Goal: Information Seeking & Learning: Learn about a topic

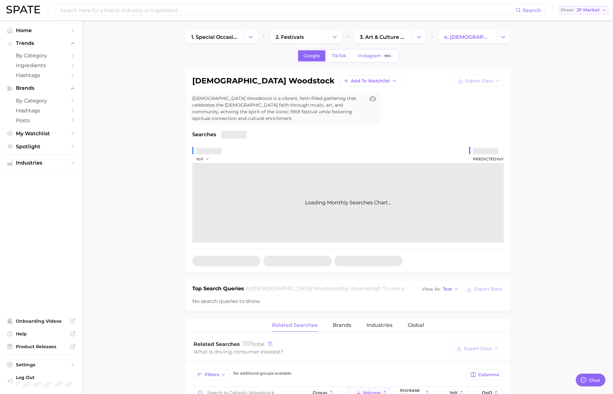
click at [585, 12] on span "JP Market" at bounding box center [588, 9] width 23 height 3
click at [580, 22] on span "[GEOGRAPHIC_DATA]" at bounding box center [580, 20] width 49 height 5
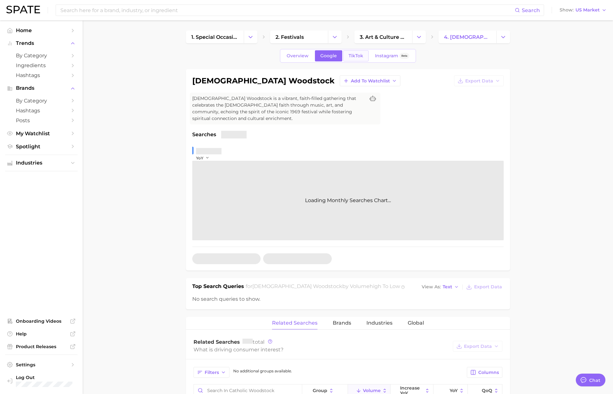
click at [356, 53] on span "TikTok" at bounding box center [356, 55] width 15 height 5
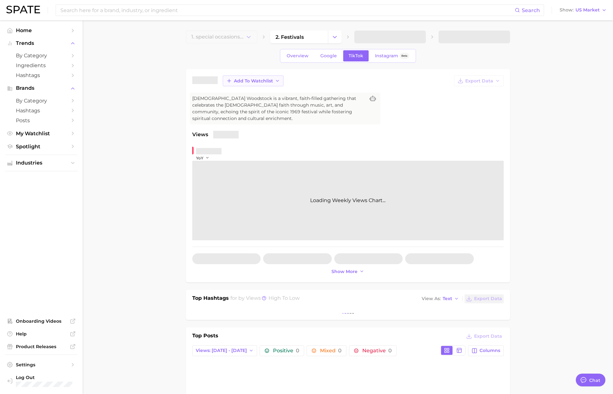
type textarea "x"
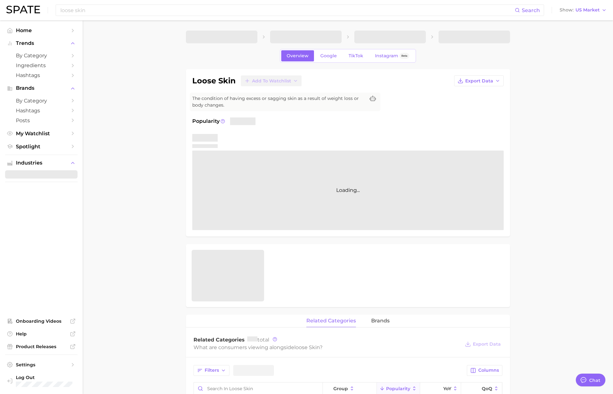
scroll to position [360, 0]
type textarea "x"
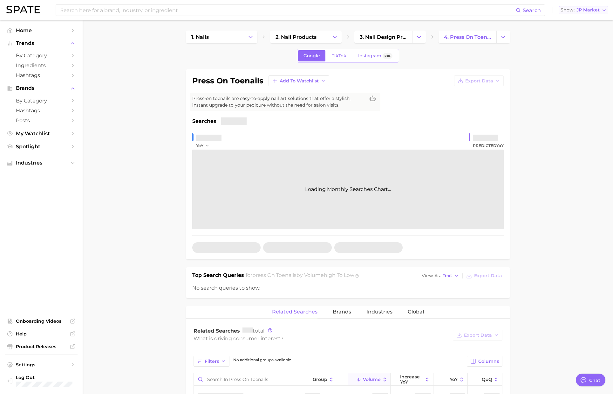
click at [584, 8] on span "JP Market" at bounding box center [588, 9] width 23 height 3
click at [584, 18] on span "[GEOGRAPHIC_DATA]" at bounding box center [580, 20] width 49 height 5
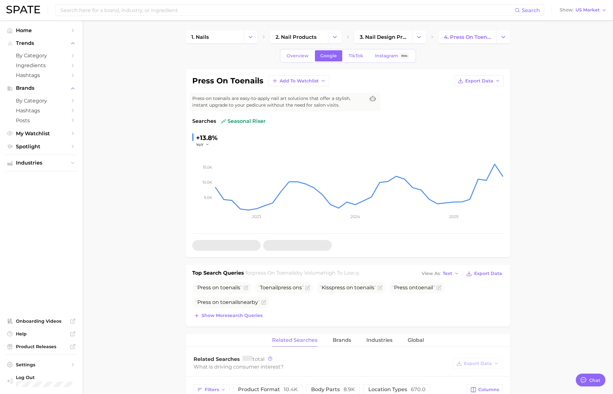
type textarea "x"
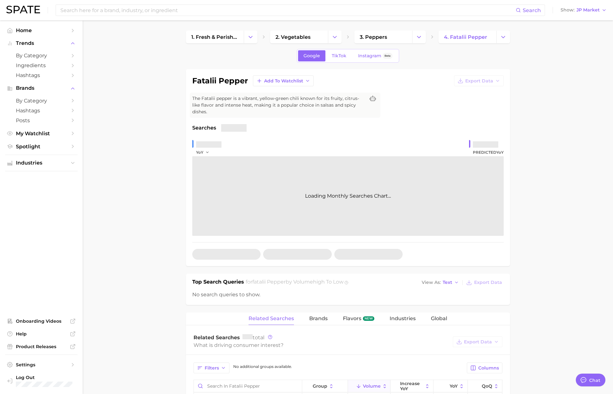
scroll to position [1042, 0]
click at [589, 11] on span "JP Market" at bounding box center [588, 9] width 23 height 3
click at [583, 18] on span "[GEOGRAPHIC_DATA]" at bounding box center [580, 20] width 49 height 5
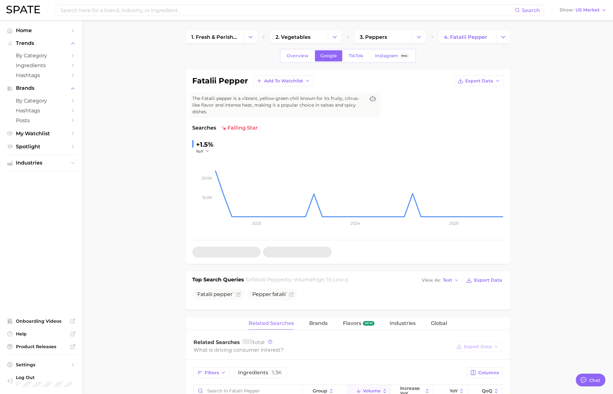
type textarea "x"
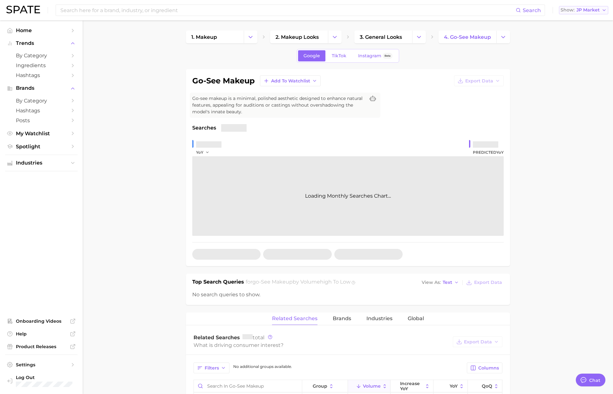
scroll to position [1042, 0]
click at [584, 9] on span "JP Market" at bounding box center [588, 9] width 23 height 3
click at [581, 17] on button "[GEOGRAPHIC_DATA]" at bounding box center [581, 20] width 56 height 11
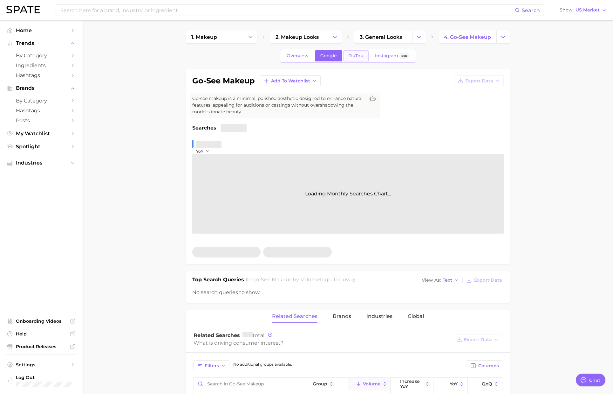
click at [349, 53] on span "TikTok" at bounding box center [356, 55] width 15 height 5
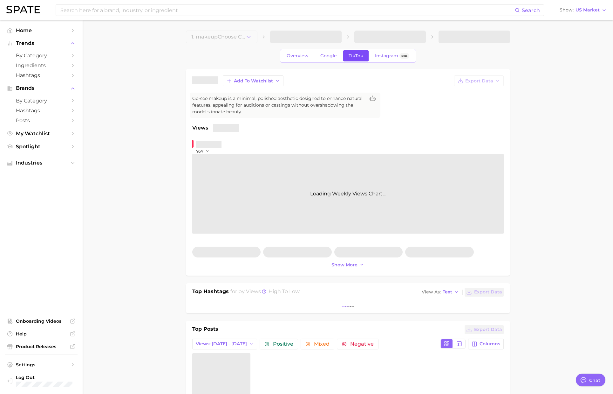
click at [350, 53] on span "TikTok" at bounding box center [356, 55] width 15 height 5
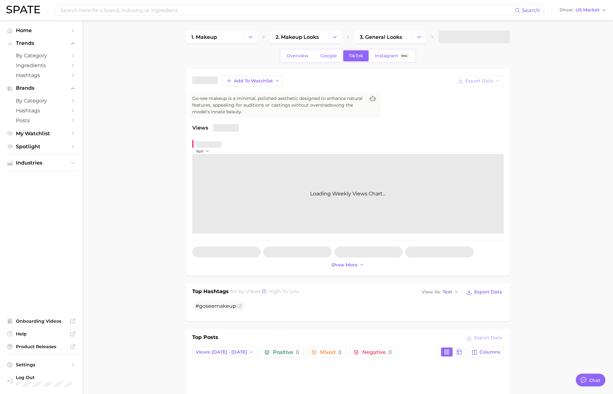
type textarea "x"
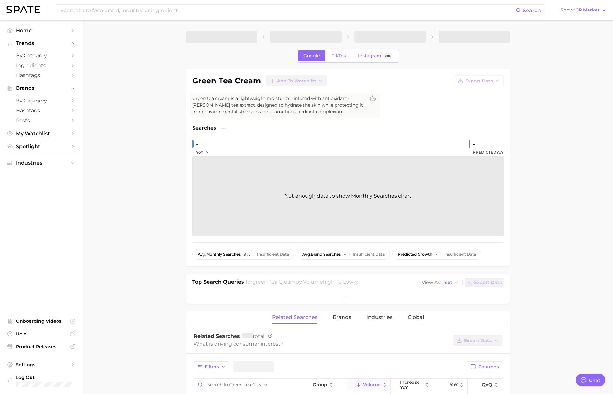
type textarea "x"
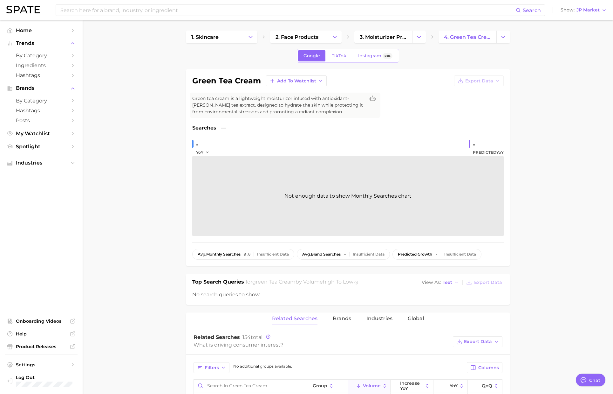
scroll to position [1042, 0]
click at [583, 11] on span "JP Market" at bounding box center [588, 9] width 23 height 3
click at [569, 23] on button "[GEOGRAPHIC_DATA]" at bounding box center [581, 20] width 56 height 11
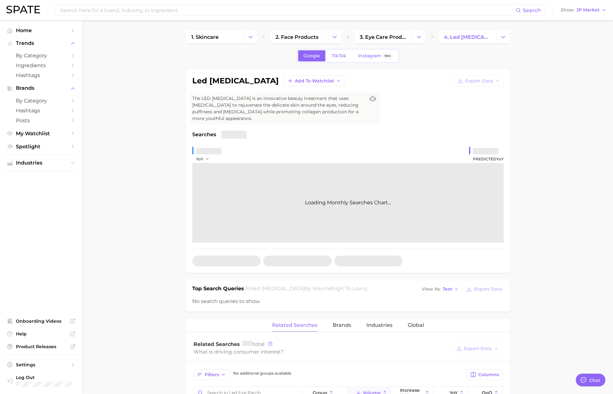
scroll to position [1042, 0]
click at [593, 12] on span "JP Market" at bounding box center [588, 9] width 23 height 3
click at [591, 19] on span "[GEOGRAPHIC_DATA]" at bounding box center [580, 20] width 49 height 5
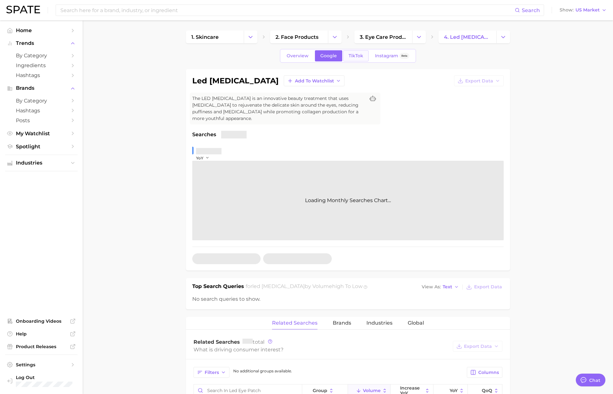
click at [355, 59] on link "TikTok" at bounding box center [355, 55] width 25 height 11
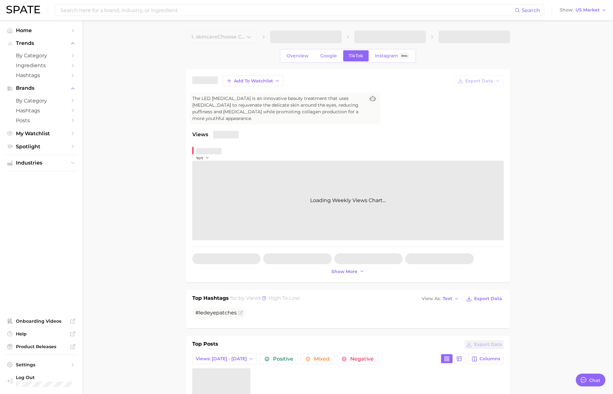
type textarea "x"
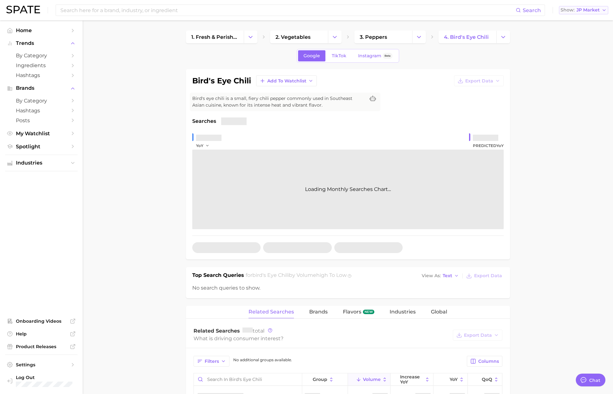
scroll to position [1042, 0]
click at [585, 9] on span "JP Market" at bounding box center [588, 9] width 23 height 3
click at [582, 18] on span "[GEOGRAPHIC_DATA]" at bounding box center [580, 20] width 49 height 5
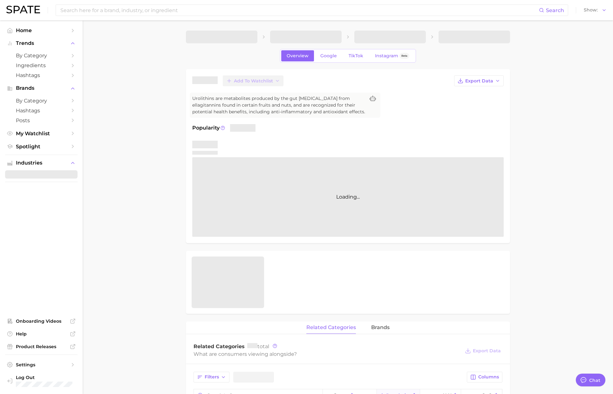
scroll to position [1042, 0]
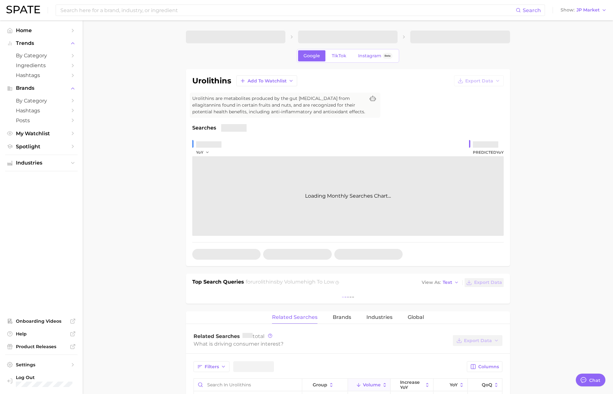
type textarea "x"
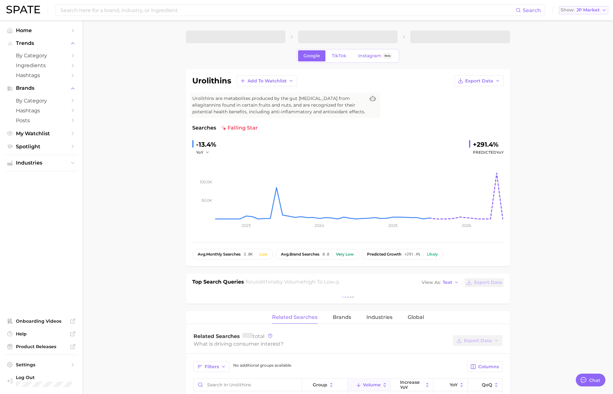
click at [593, 8] on span "JP Market" at bounding box center [588, 9] width 23 height 3
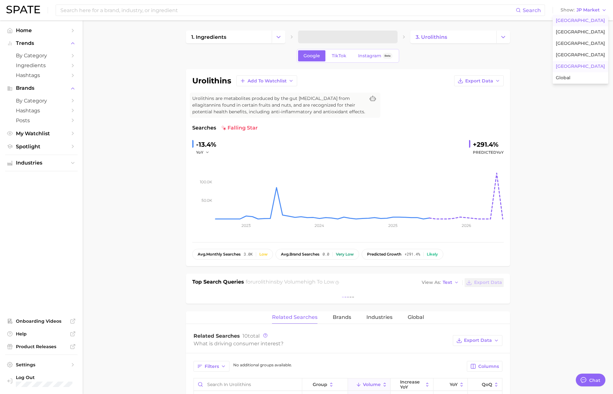
click at [586, 19] on span "[GEOGRAPHIC_DATA]" at bounding box center [580, 20] width 49 height 5
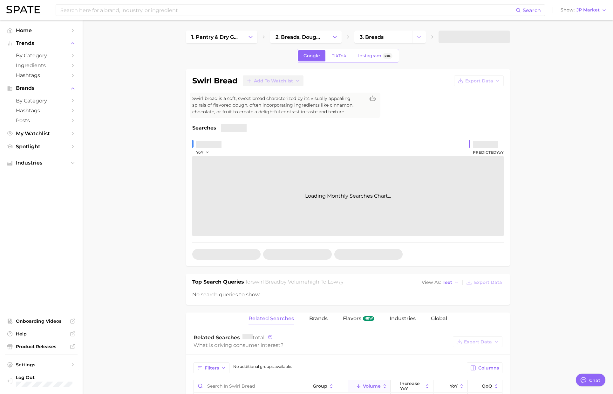
scroll to position [1042, 0]
click at [591, 10] on span "JP Market" at bounding box center [588, 9] width 23 height 3
click at [588, 18] on span "[GEOGRAPHIC_DATA]" at bounding box center [580, 20] width 49 height 5
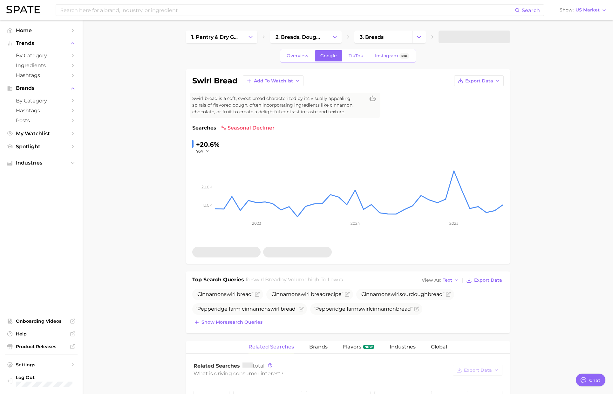
type textarea "x"
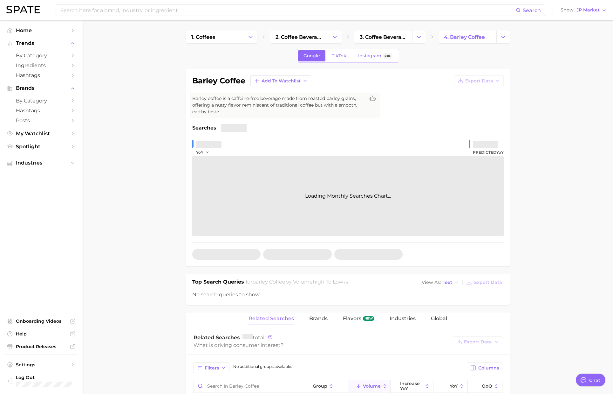
scroll to position [1042, 0]
click at [582, 10] on span "JP Market" at bounding box center [588, 9] width 23 height 3
click at [584, 23] on span "[GEOGRAPHIC_DATA]" at bounding box center [580, 20] width 49 height 5
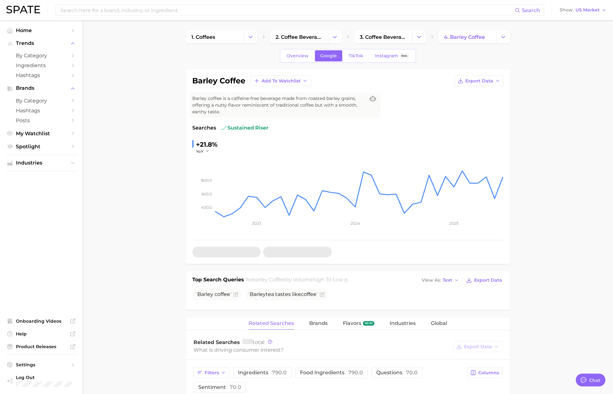
type textarea "x"
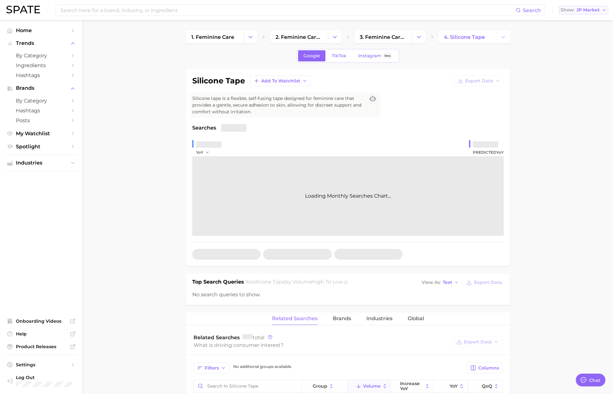
scroll to position [1042, 0]
click at [600, 8] on button "Show JP Market" at bounding box center [583, 10] width 49 height 8
click at [584, 20] on span "[GEOGRAPHIC_DATA]" at bounding box center [580, 20] width 49 height 5
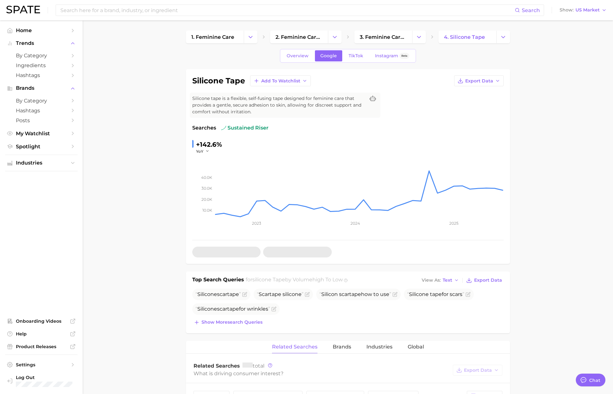
type textarea "x"
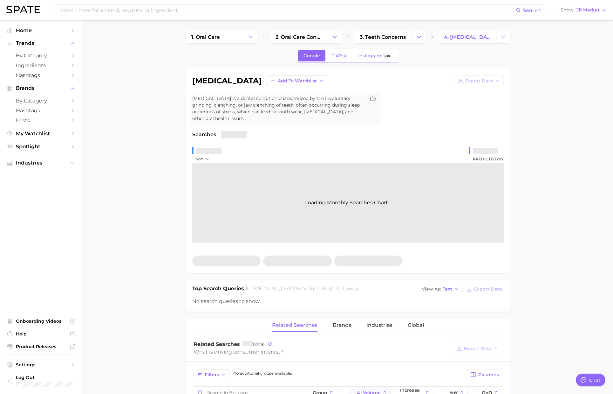
scroll to position [1042, 0]
click at [590, 10] on span "JP Market" at bounding box center [588, 9] width 23 height 3
click at [582, 21] on span "[GEOGRAPHIC_DATA]" at bounding box center [580, 20] width 49 height 5
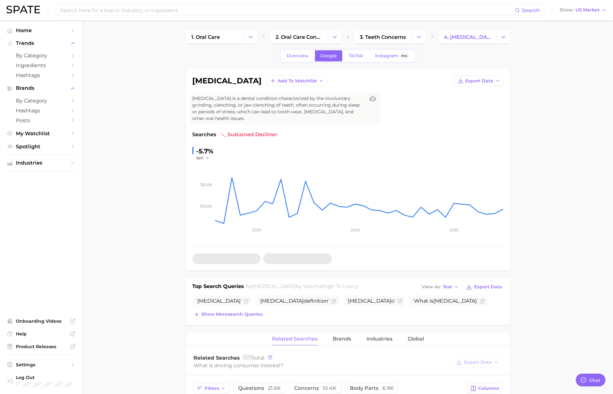
type textarea "x"
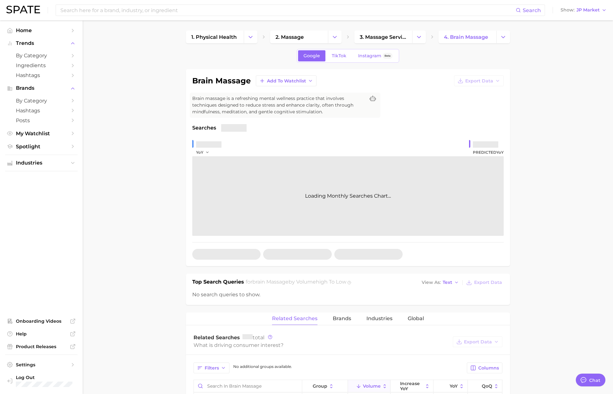
scroll to position [1042, 0]
click at [595, 11] on span "JP Market" at bounding box center [588, 9] width 23 height 3
click at [582, 21] on span "[GEOGRAPHIC_DATA]" at bounding box center [580, 20] width 49 height 5
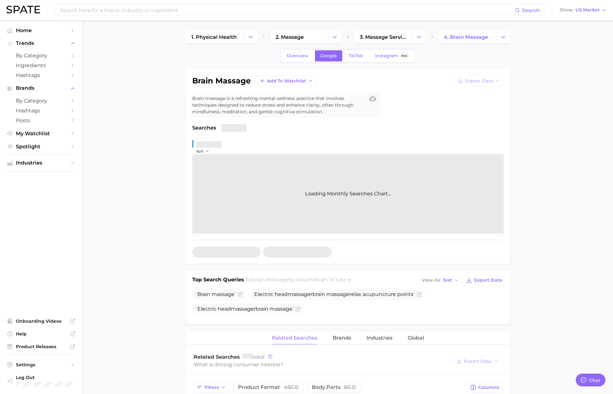
type textarea "x"
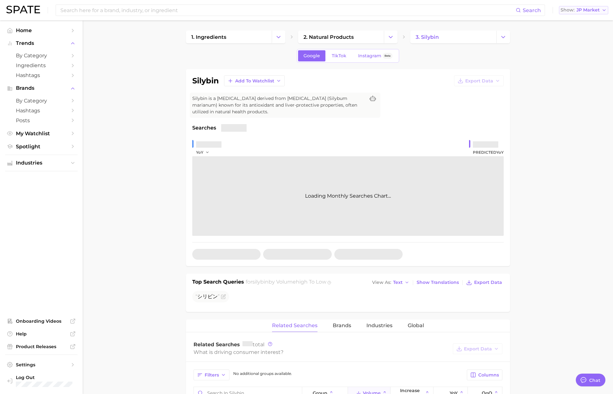
click at [583, 10] on span "JP Market" at bounding box center [588, 9] width 23 height 3
click at [584, 17] on button "[GEOGRAPHIC_DATA]" at bounding box center [581, 20] width 56 height 11
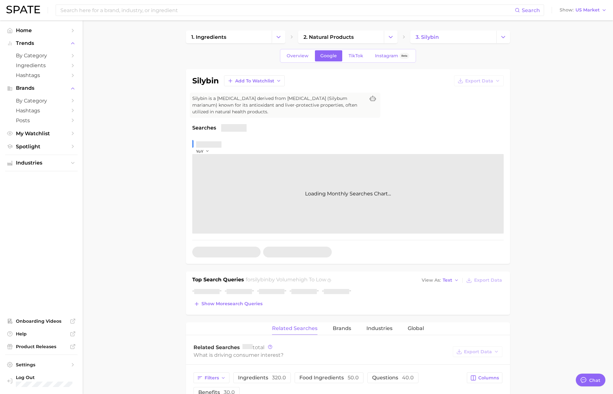
scroll to position [1042, 0]
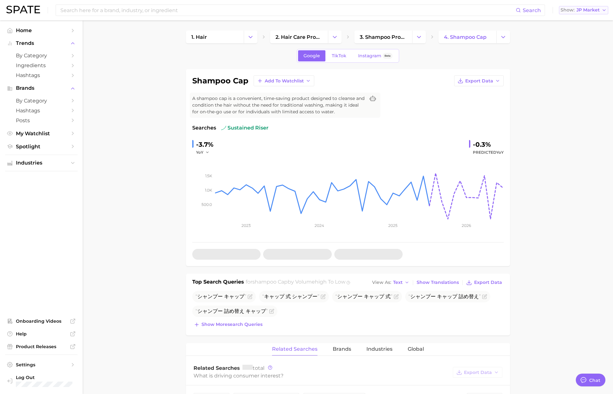
scroll to position [1042, 0]
click at [591, 10] on span "JP Market" at bounding box center [588, 9] width 23 height 3
click at [580, 21] on span "[GEOGRAPHIC_DATA]" at bounding box center [580, 20] width 49 height 5
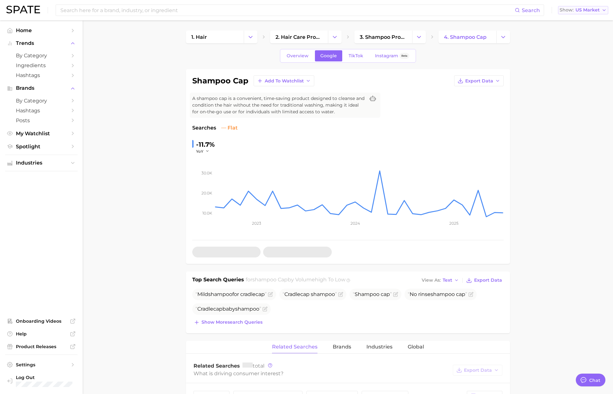
click at [588, 10] on span "US Market" at bounding box center [588, 9] width 24 height 3
click at [580, 64] on button "[GEOGRAPHIC_DATA]" at bounding box center [581, 66] width 56 height 11
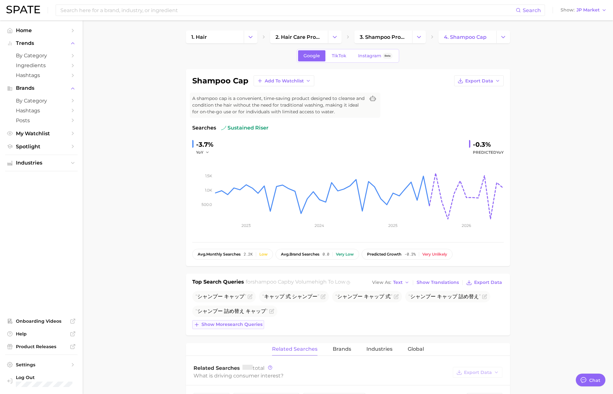
click at [248, 323] on span "Show more search queries" at bounding box center [232, 323] width 61 height 5
click at [321, 296] on icon "Flag as miscategorized or irrelevant" at bounding box center [323, 296] width 5 height 5
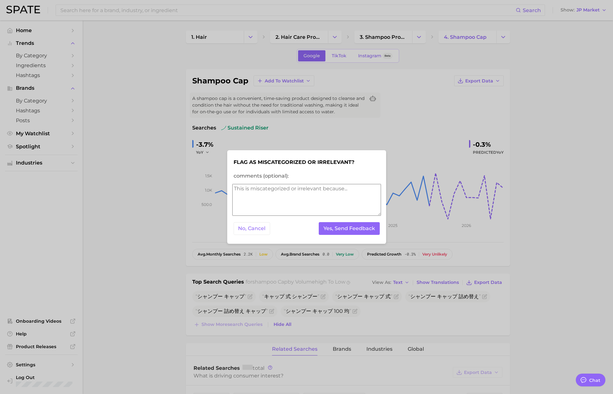
type textarea "x"
click at [347, 231] on button "Yes, Send Feedback" at bounding box center [349, 228] width 61 height 13
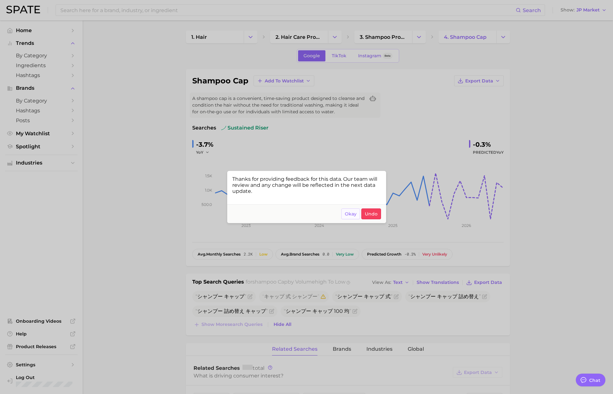
click at [348, 214] on span "Okay" at bounding box center [351, 213] width 12 height 5
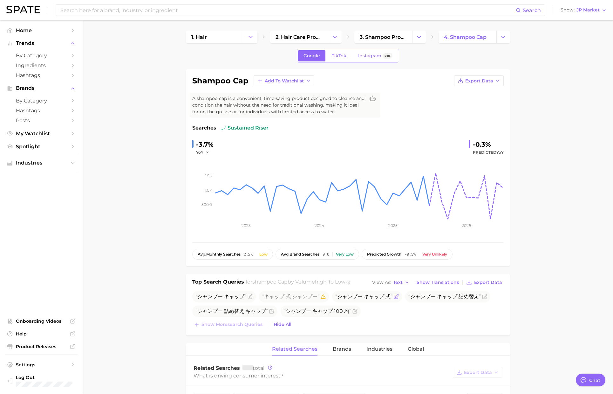
click at [396, 298] on icon "Flag as miscategorized or irrelevant" at bounding box center [396, 297] width 4 height 4
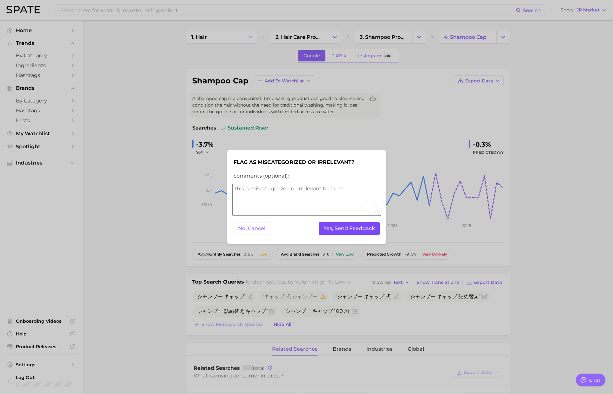
click at [356, 228] on button "Yes, Send Feedback" at bounding box center [349, 228] width 61 height 13
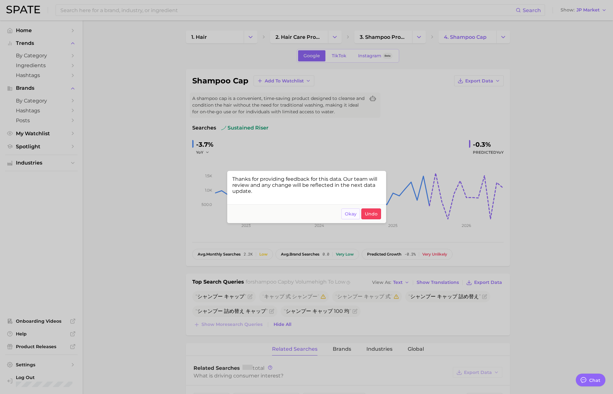
click at [352, 217] on button "Okay" at bounding box center [351, 213] width 19 height 11
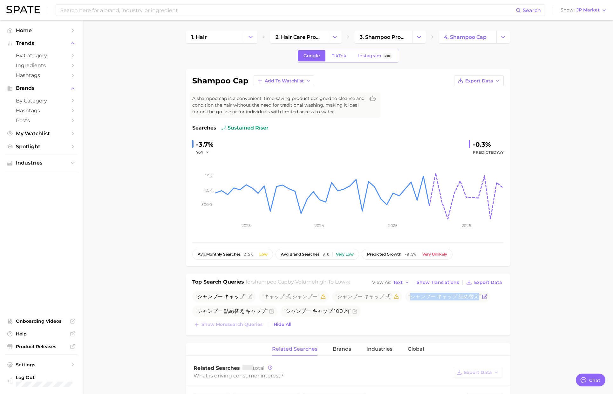
drag, startPoint x: 411, startPoint y: 298, endPoint x: 474, endPoint y: 295, distance: 64.0
click at [474, 295] on span "シャンプー キャップ 詰め替え" at bounding box center [445, 296] width 72 height 6
copy span "シャンプー キャップ 詰め替え"
click at [483, 298] on icon "Flag as miscategorized or irrelevant" at bounding box center [484, 296] width 5 height 5
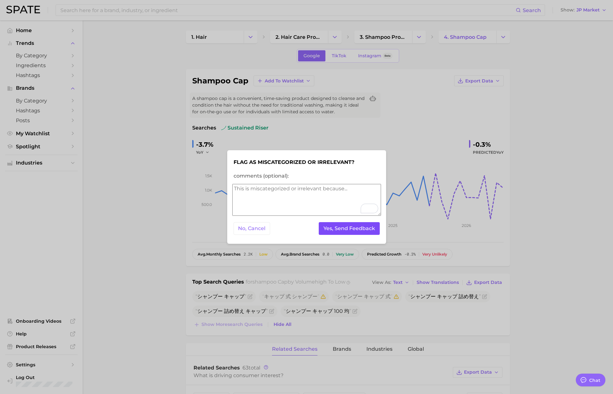
click at [351, 229] on button "Yes, Send Feedback" at bounding box center [349, 228] width 61 height 13
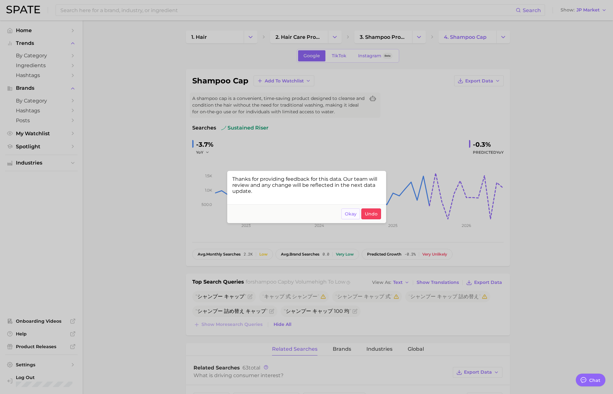
click at [353, 211] on span "Okay" at bounding box center [351, 213] width 12 height 5
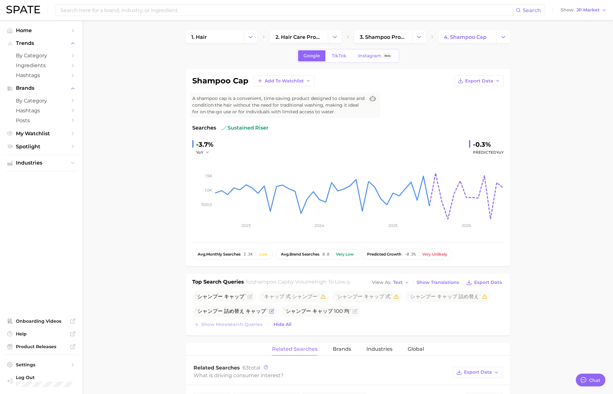
click at [272, 312] on icon "Flag as miscategorized or irrelevant" at bounding box center [271, 310] width 5 height 5
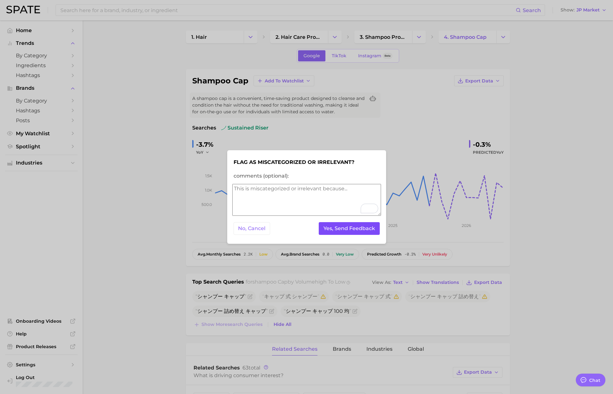
click at [362, 226] on button "Yes, Send Feedback" at bounding box center [349, 228] width 61 height 13
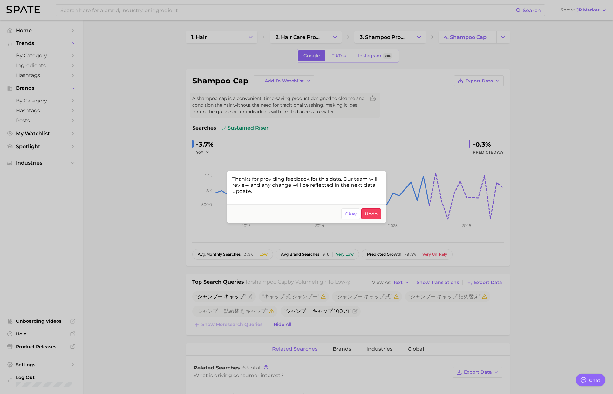
drag, startPoint x: 351, startPoint y: 217, endPoint x: 389, endPoint y: 193, distance: 45.5
click at [351, 217] on button "Okay" at bounding box center [351, 213] width 19 height 11
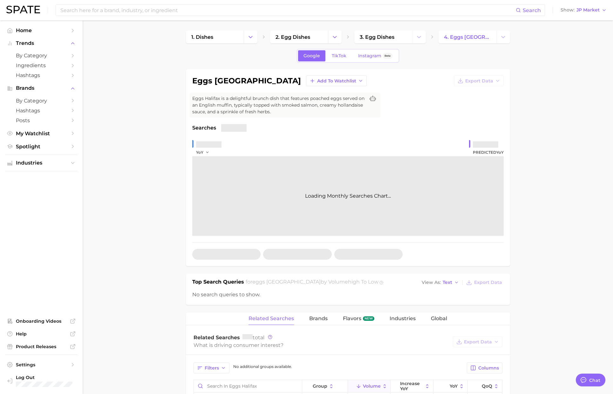
scroll to position [1042, 0]
click at [593, 12] on span "JP Market" at bounding box center [588, 9] width 23 height 3
click at [576, 20] on span "[GEOGRAPHIC_DATA]" at bounding box center [580, 20] width 49 height 5
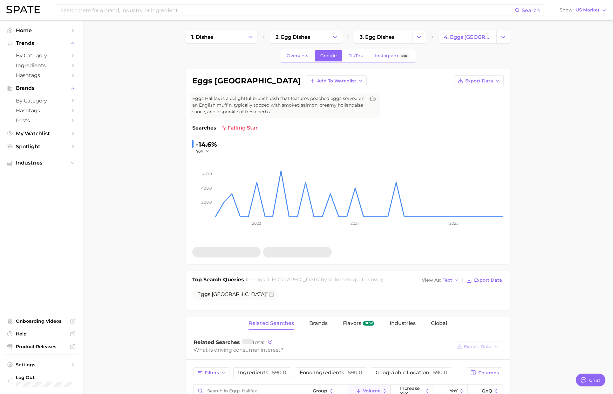
type textarea "x"
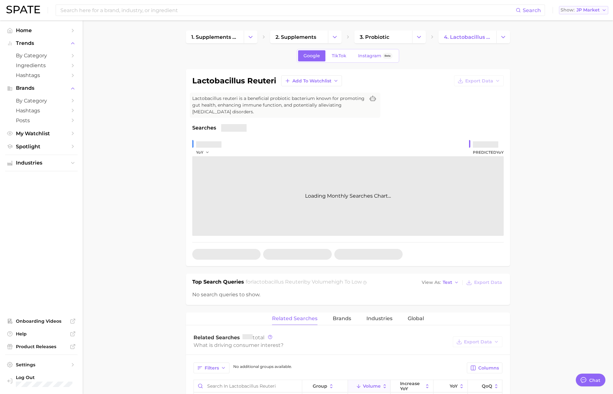
click at [589, 11] on span "JP Market" at bounding box center [588, 9] width 23 height 3
drag, startPoint x: 579, startPoint y: 20, endPoint x: 580, endPoint y: 28, distance: 8.0
click at [579, 20] on span "[GEOGRAPHIC_DATA]" at bounding box center [580, 20] width 49 height 5
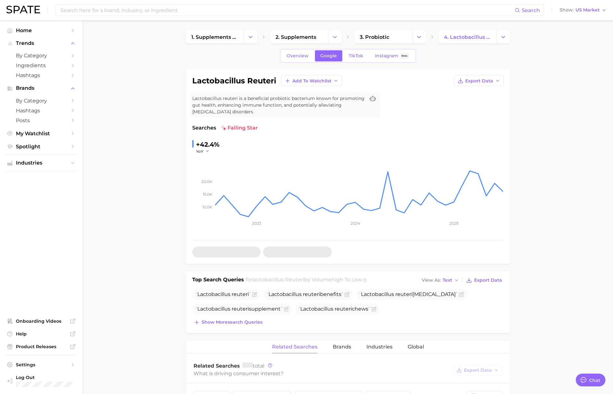
type textarea "x"
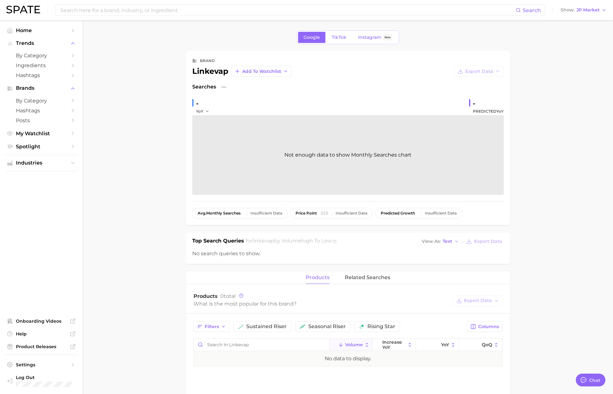
scroll to position [1042, 0]
click at [584, 11] on span "JP Market" at bounding box center [588, 9] width 23 height 3
click at [579, 23] on span "[GEOGRAPHIC_DATA]" at bounding box center [580, 20] width 49 height 5
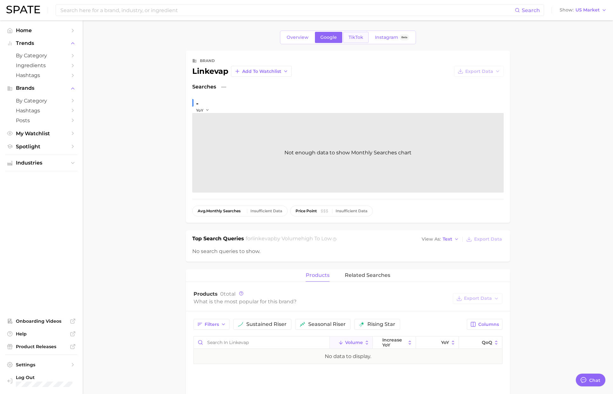
click at [357, 37] on span "TikTok" at bounding box center [356, 37] width 15 height 5
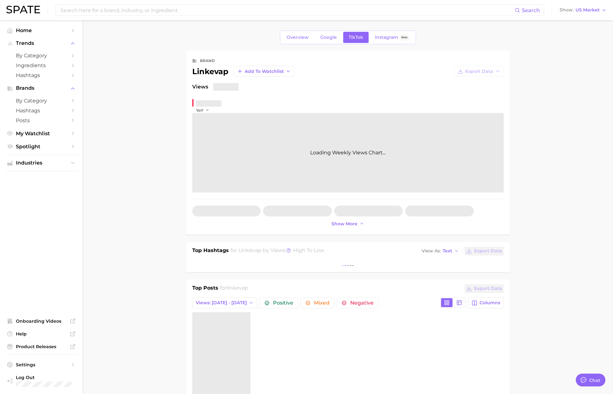
type textarea "x"
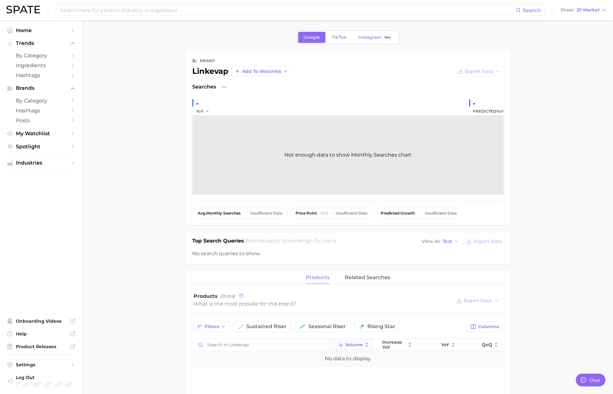
scroll to position [1042, 0]
click at [588, 10] on span "JP Market" at bounding box center [588, 9] width 23 height 3
click at [582, 22] on span "[GEOGRAPHIC_DATA]" at bounding box center [580, 20] width 49 height 5
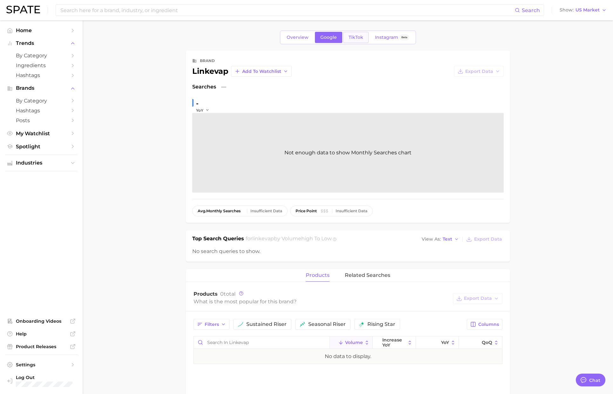
click at [348, 40] on link "TikTok" at bounding box center [355, 37] width 25 height 11
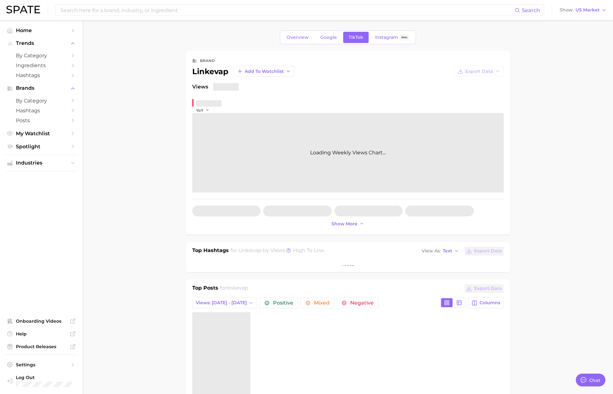
type textarea "x"
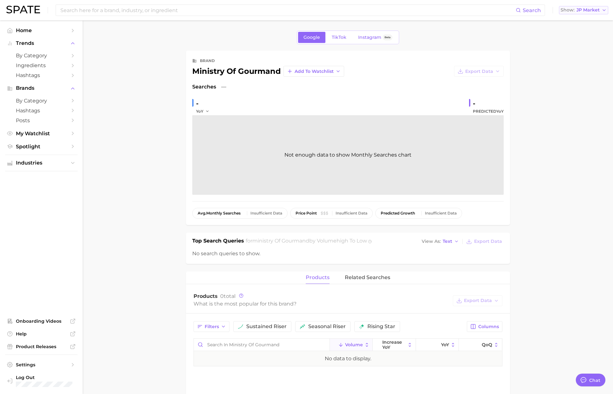
click at [592, 10] on span "JP Market" at bounding box center [588, 9] width 23 height 3
click at [580, 22] on span "[GEOGRAPHIC_DATA]" at bounding box center [580, 20] width 49 height 5
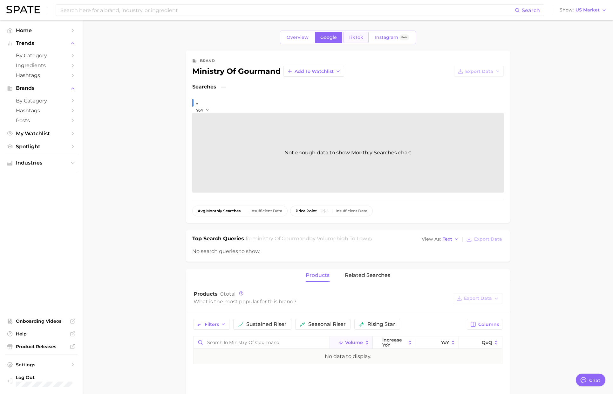
click at [359, 35] on span "TikTok" at bounding box center [356, 37] width 15 height 5
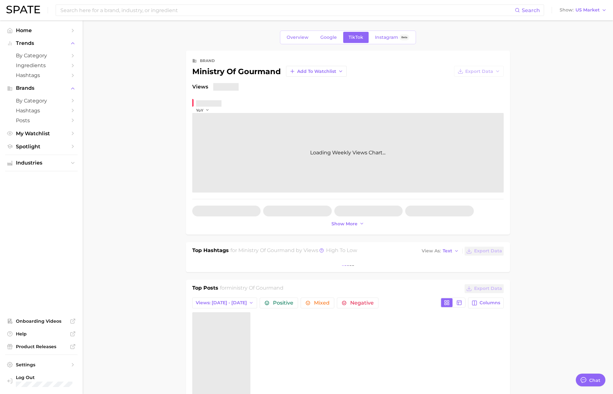
type textarea "x"
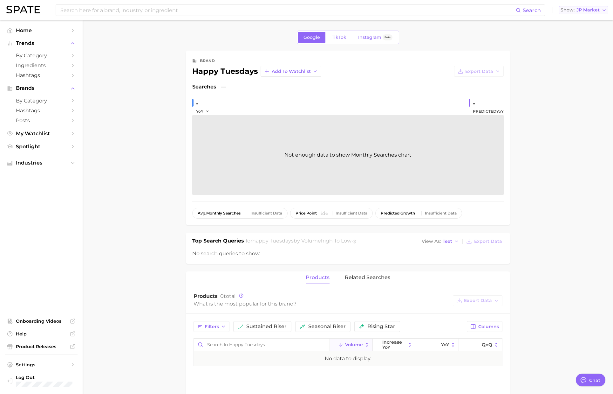
click at [590, 12] on span "JP Market" at bounding box center [588, 9] width 23 height 3
click at [580, 21] on span "[GEOGRAPHIC_DATA]" at bounding box center [580, 20] width 49 height 5
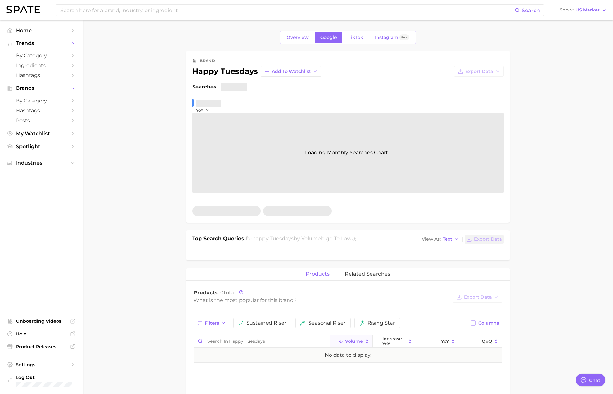
type textarea "x"
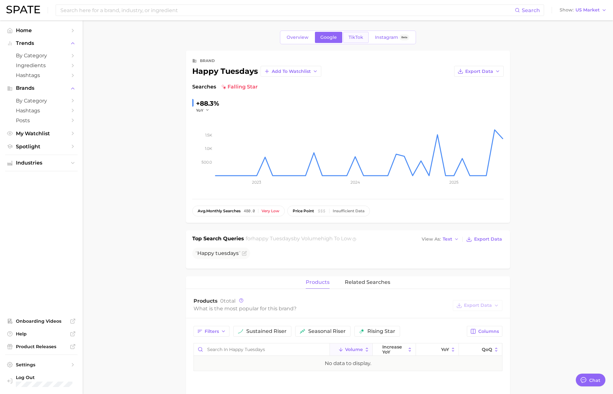
click at [351, 39] on span "TikTok" at bounding box center [356, 37] width 15 height 5
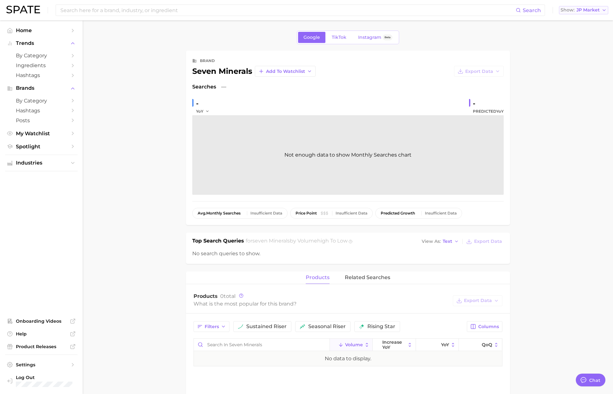
click at [590, 12] on span "JP Market" at bounding box center [588, 9] width 23 height 3
click at [584, 21] on span "[GEOGRAPHIC_DATA]" at bounding box center [580, 20] width 49 height 5
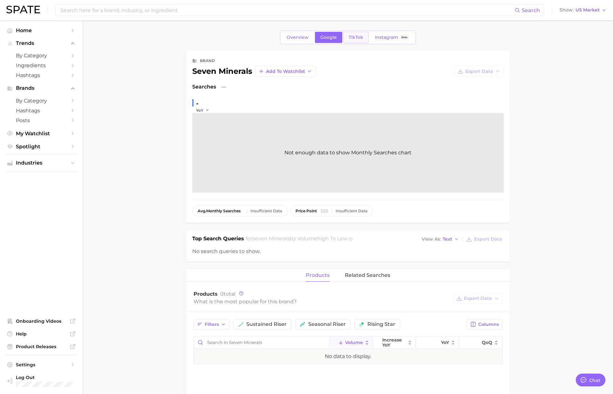
click at [364, 39] on link "TikTok" at bounding box center [355, 37] width 25 height 11
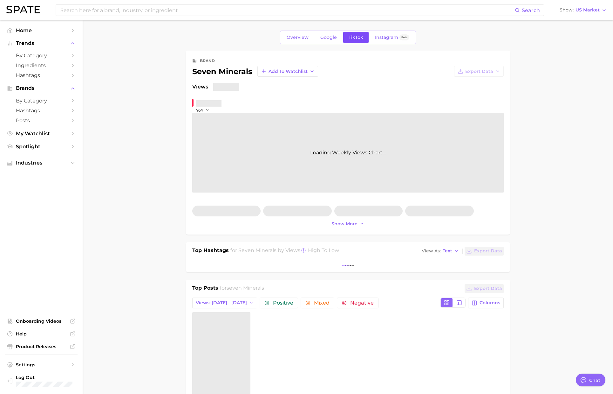
type textarea "x"
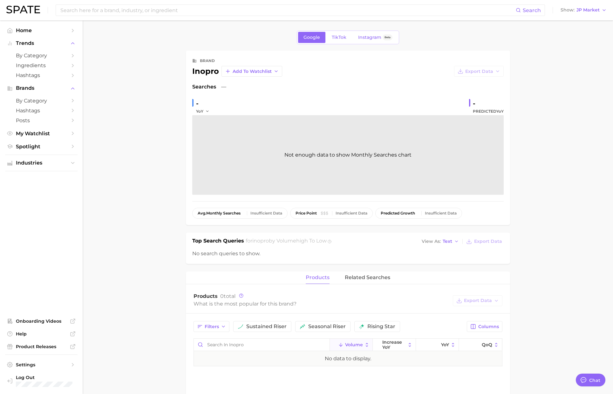
scroll to position [1042, 0]
click at [582, 11] on span "JP Market" at bounding box center [588, 9] width 23 height 3
click at [581, 23] on span "[GEOGRAPHIC_DATA]" at bounding box center [580, 20] width 49 height 5
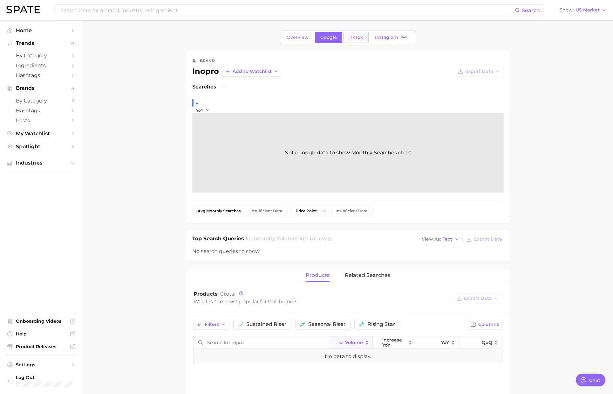
click at [352, 38] on span "TikTok" at bounding box center [356, 37] width 15 height 5
type textarea "x"
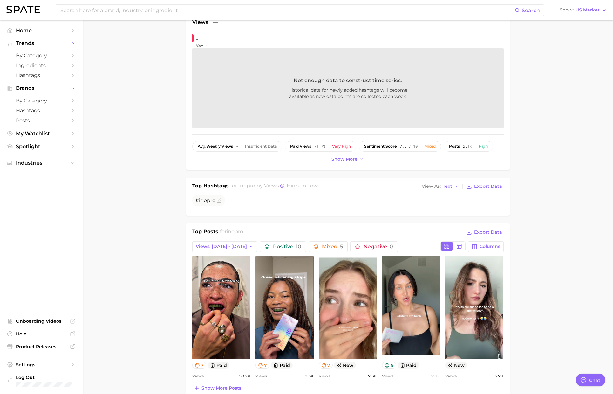
scroll to position [66, 0]
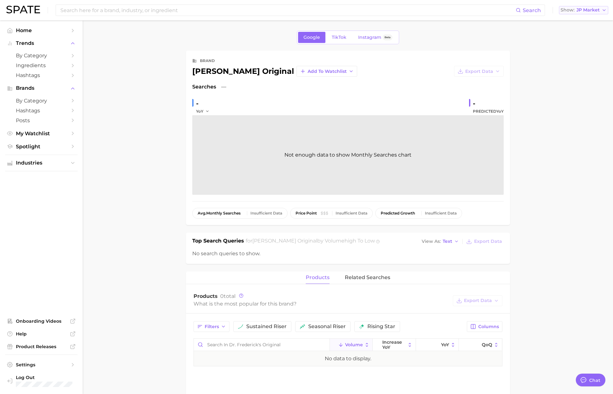
click at [583, 12] on span "JP Market" at bounding box center [588, 9] width 23 height 3
click at [583, 18] on span "[GEOGRAPHIC_DATA]" at bounding box center [580, 20] width 49 height 5
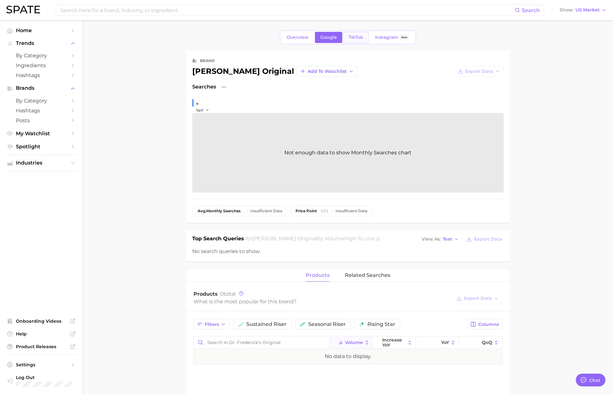
click at [357, 38] on span "TikTok" at bounding box center [356, 37] width 15 height 5
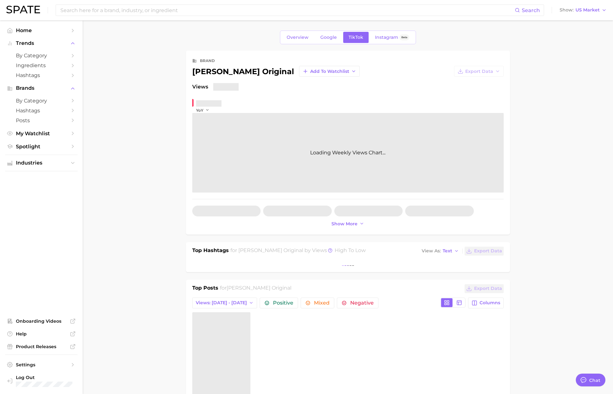
type textarea "x"
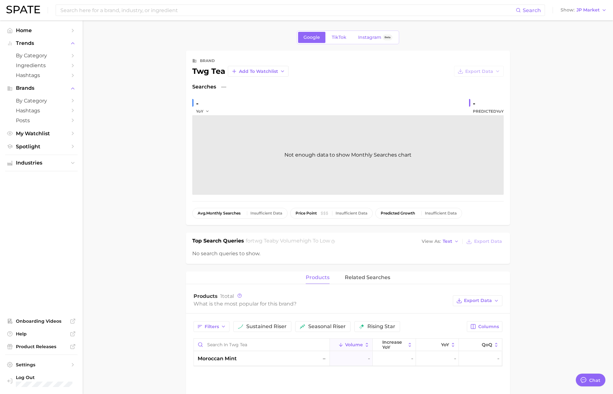
type textarea "x"
click at [585, 12] on span "JP Market" at bounding box center [588, 9] width 23 height 3
drag, startPoint x: 586, startPoint y: 14, endPoint x: 586, endPoint y: 21, distance: 6.7
click at [585, 20] on span "[GEOGRAPHIC_DATA]" at bounding box center [580, 20] width 49 height 5
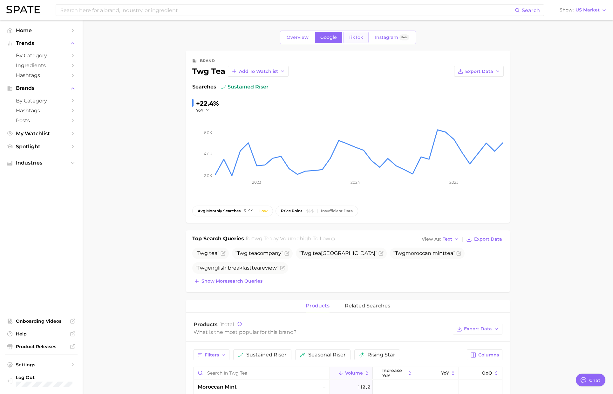
click at [356, 42] on link "TikTok" at bounding box center [355, 37] width 25 height 11
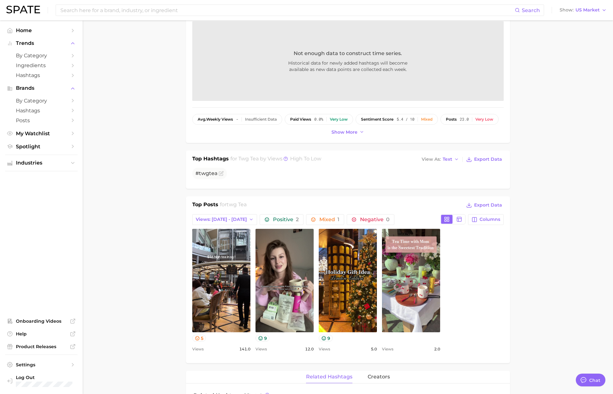
scroll to position [92, 0]
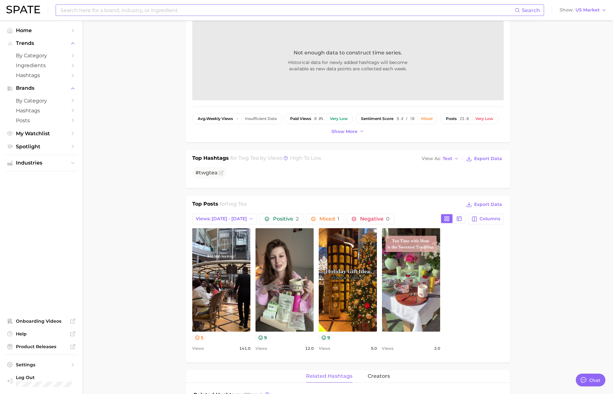
click at [210, 12] on input at bounding box center [287, 10] width 455 height 11
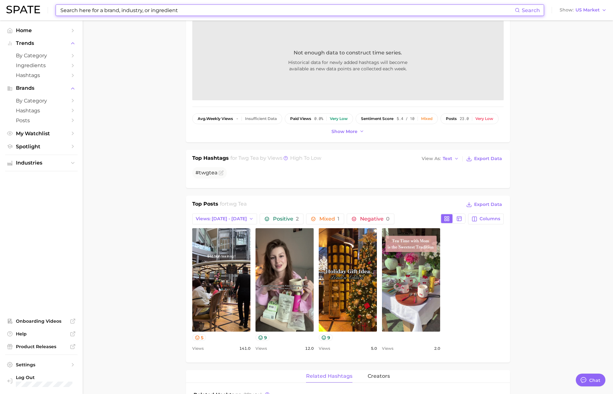
paste input "twgteateddies"
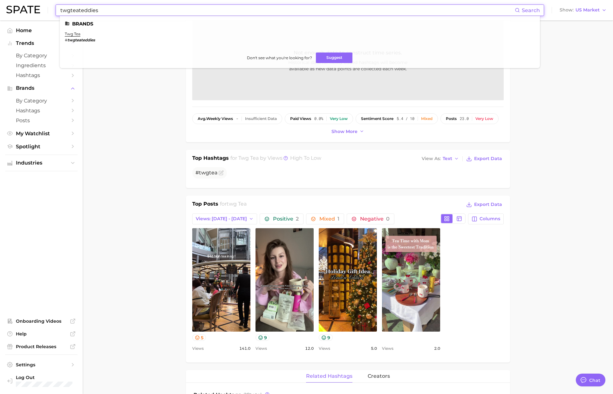
click at [70, 10] on input "twgteateddies" at bounding box center [287, 10] width 455 height 11
type input "twgteateddies"
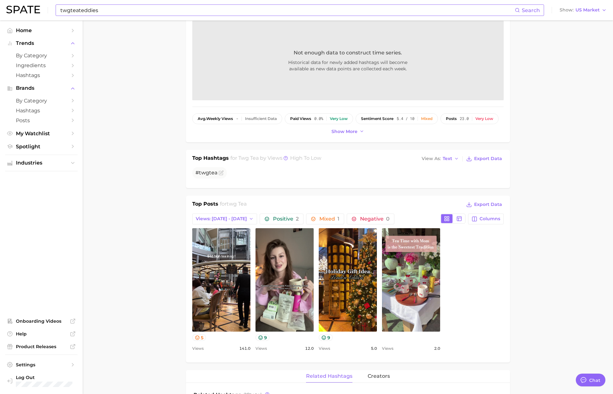
click at [116, 13] on input "twgteateddies" at bounding box center [287, 10] width 455 height 11
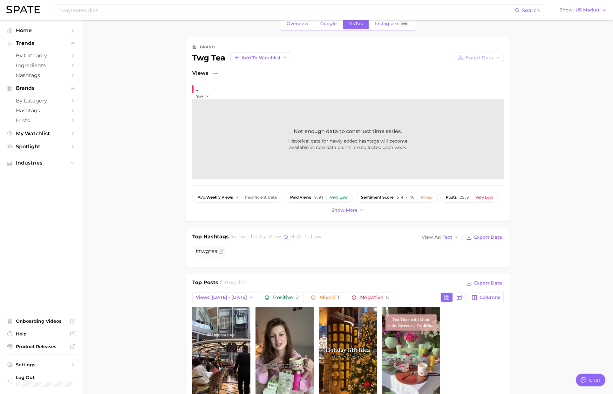
scroll to position [0, 0]
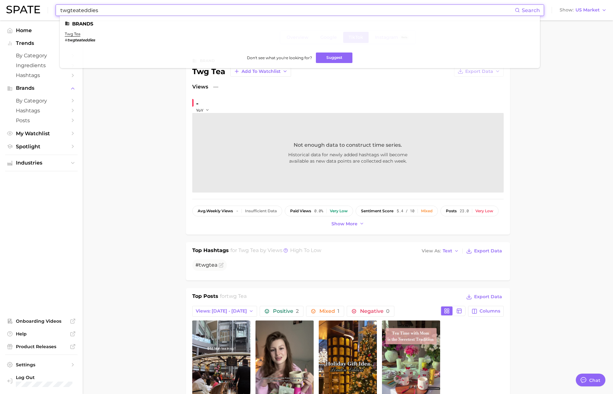
click at [106, 10] on input "twgteateddies" at bounding box center [287, 10] width 455 height 11
click at [71, 34] on link "twg tea" at bounding box center [73, 33] width 16 height 5
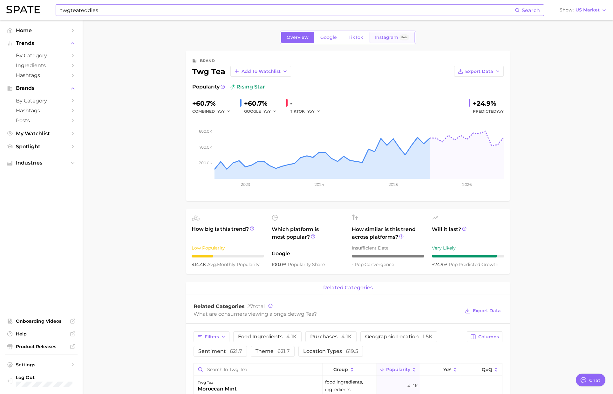
click at [387, 38] on span "Instagram" at bounding box center [386, 37] width 23 height 5
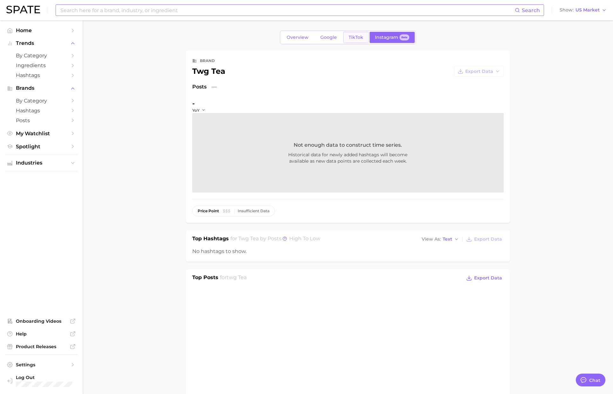
click at [357, 36] on span "TikTok" at bounding box center [356, 37] width 15 height 5
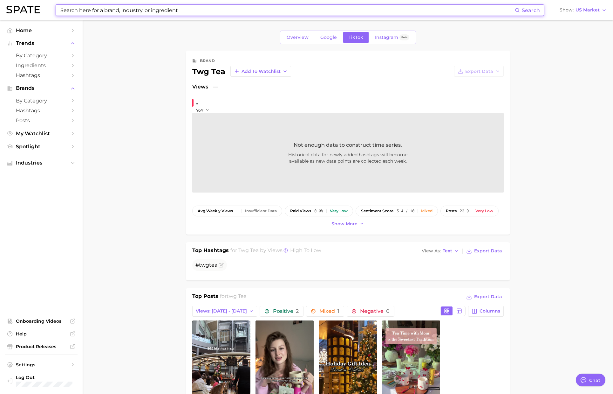
scroll to position [0, 0]
click at [335, 36] on span "Google" at bounding box center [329, 36] width 17 height 5
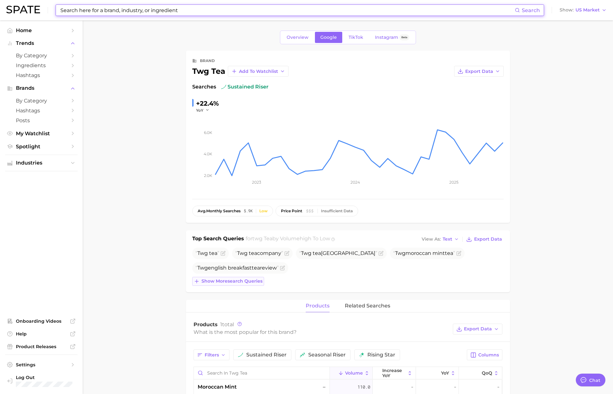
click at [249, 279] on span "Show more search queries" at bounding box center [232, 280] width 61 height 5
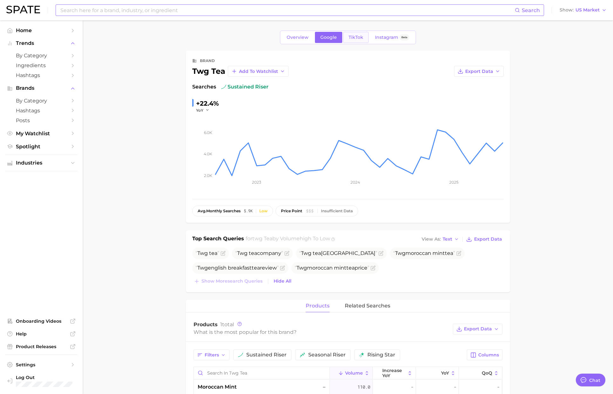
click at [357, 33] on link "TikTok" at bounding box center [355, 37] width 25 height 11
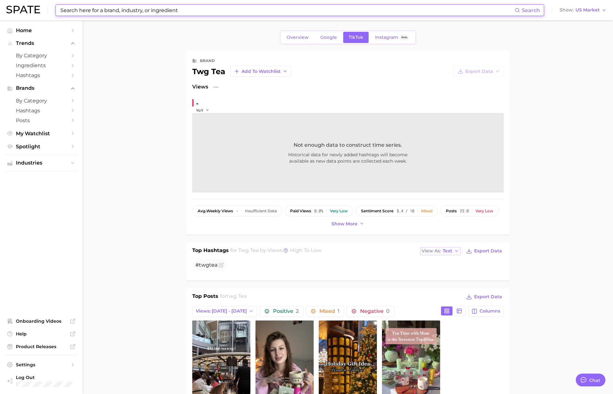
click at [450, 252] on span "Text" at bounding box center [448, 250] width 10 height 3
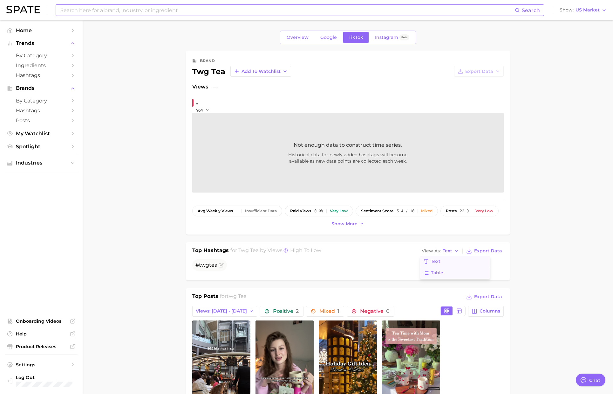
click at [440, 272] on span "Table" at bounding box center [437, 272] width 12 height 5
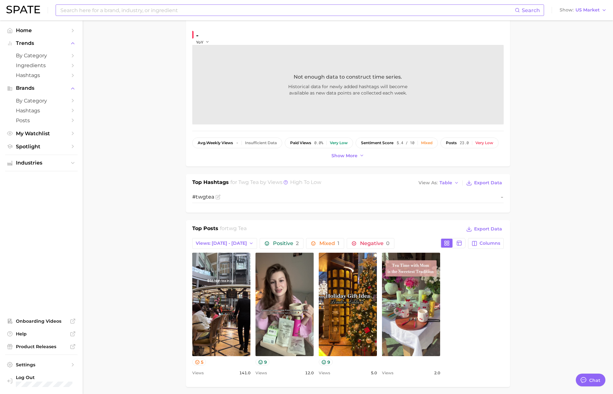
scroll to position [8, 0]
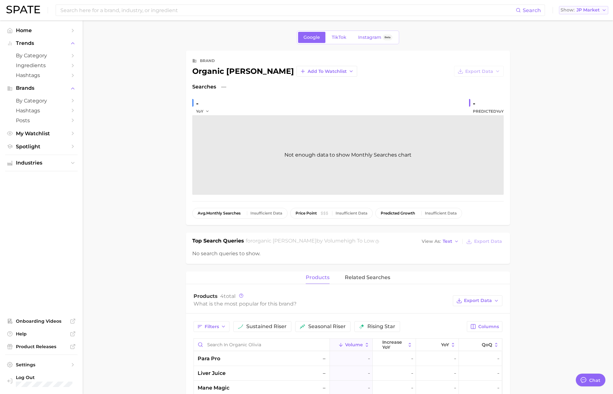
click at [584, 10] on span "JP Market" at bounding box center [588, 9] width 23 height 3
click at [583, 23] on span "[GEOGRAPHIC_DATA]" at bounding box center [580, 20] width 49 height 5
type textarea "x"
click at [591, 11] on span "JP Market" at bounding box center [588, 9] width 23 height 3
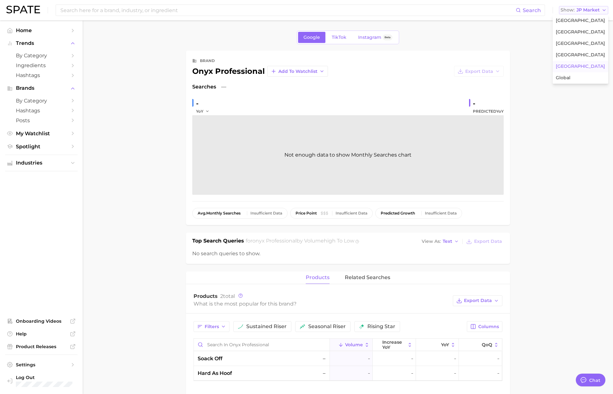
scroll to position [1042, 0]
click at [583, 21] on span "[GEOGRAPHIC_DATA]" at bounding box center [580, 20] width 49 height 5
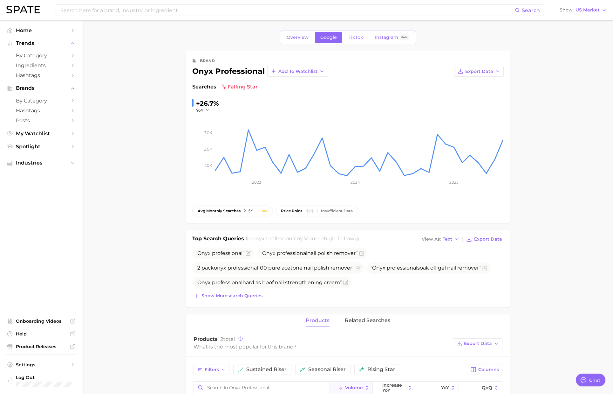
drag, startPoint x: 565, startPoint y: 160, endPoint x: 562, endPoint y: 157, distance: 4.3
click at [565, 160] on main "Overview Google TikTok Instagram Beta brand onyx professional Add to Watchlist …" at bounding box center [348, 359] width 531 height 679
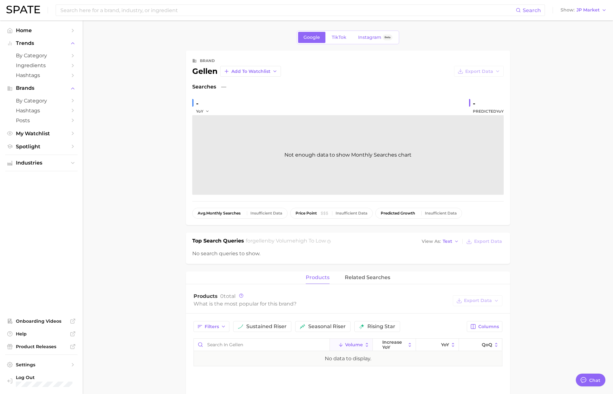
scroll to position [1042, 0]
click at [585, 11] on span "JP Market" at bounding box center [588, 9] width 23 height 3
click at [581, 21] on span "[GEOGRAPHIC_DATA]" at bounding box center [580, 20] width 49 height 5
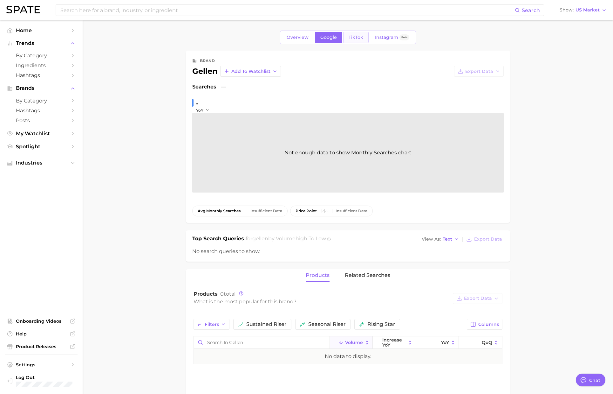
click at [358, 36] on span "TikTok" at bounding box center [356, 37] width 15 height 5
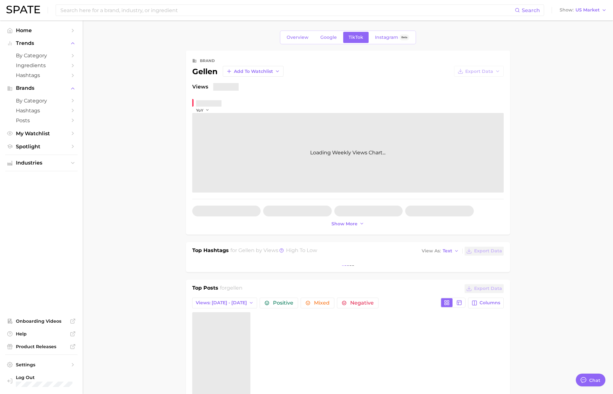
type textarea "x"
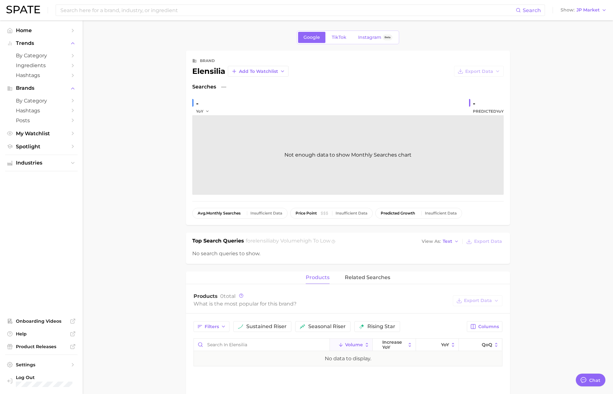
scroll to position [1042, 0]
click at [588, 12] on span "JP Market" at bounding box center [588, 9] width 23 height 3
click at [583, 17] on button "[GEOGRAPHIC_DATA]" at bounding box center [581, 20] width 56 height 11
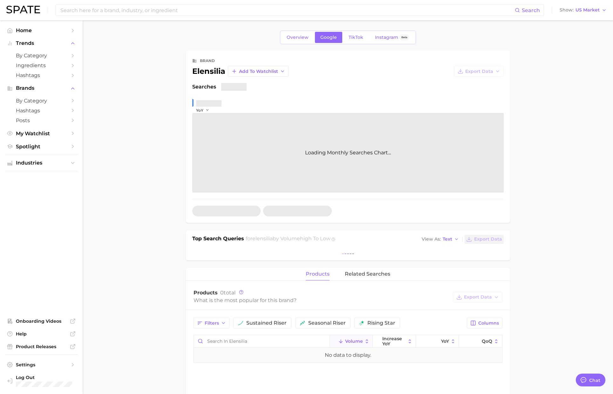
type textarea "x"
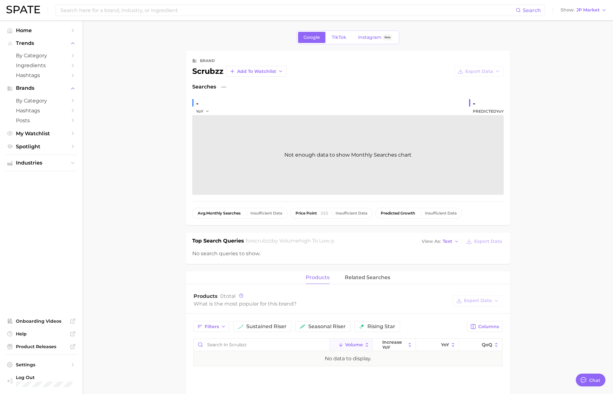
scroll to position [1042, 0]
click at [585, 10] on span "JP Market" at bounding box center [588, 9] width 23 height 3
click at [584, 18] on span "[GEOGRAPHIC_DATA]" at bounding box center [580, 20] width 49 height 5
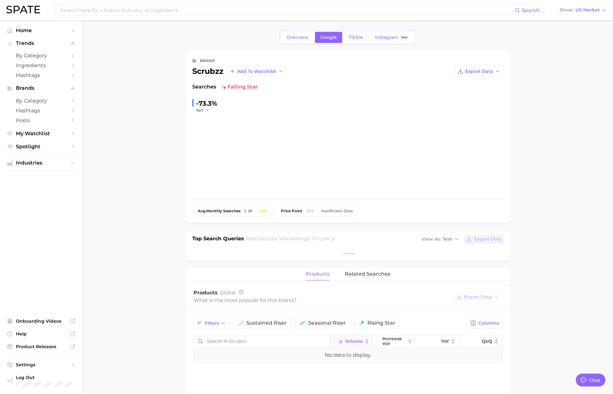
type textarea "x"
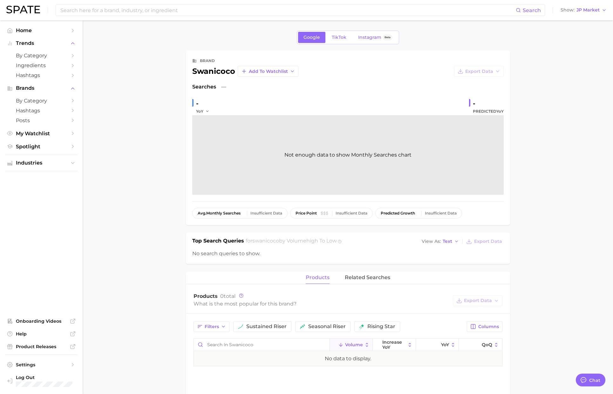
scroll to position [1042, 0]
click at [587, 11] on span "JP Market" at bounding box center [588, 9] width 23 height 3
click at [584, 18] on span "[GEOGRAPHIC_DATA]" at bounding box center [580, 20] width 49 height 5
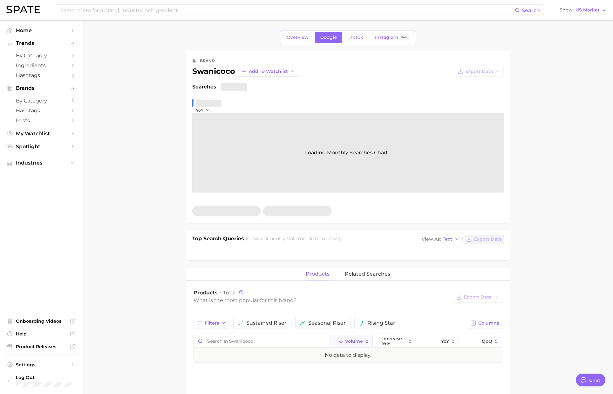
type textarea "x"
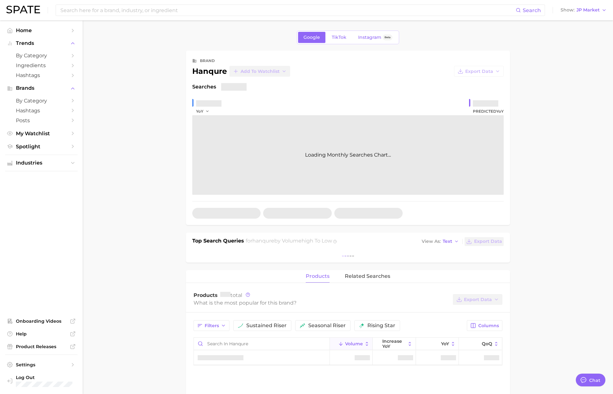
type textarea "x"
click at [583, 13] on button "Show JP Market" at bounding box center [583, 10] width 49 height 8
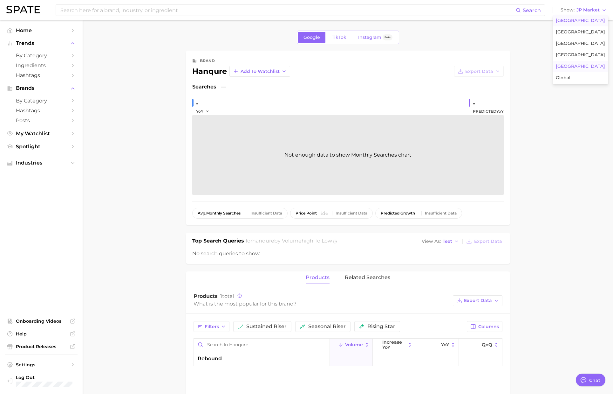
click at [582, 18] on span "[GEOGRAPHIC_DATA]" at bounding box center [580, 20] width 49 height 5
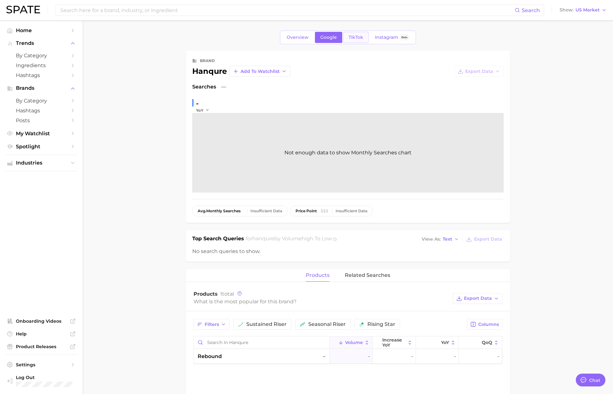
click at [351, 34] on link "TikTok" at bounding box center [355, 37] width 25 height 11
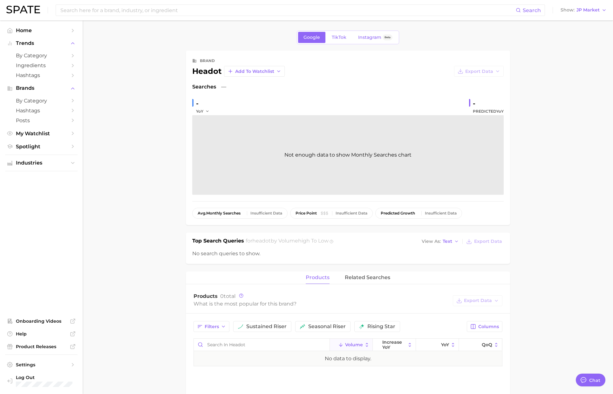
scroll to position [1042, 0]
click at [583, 11] on span "JP Market" at bounding box center [588, 9] width 23 height 3
click at [587, 20] on span "[GEOGRAPHIC_DATA]" at bounding box center [580, 20] width 49 height 5
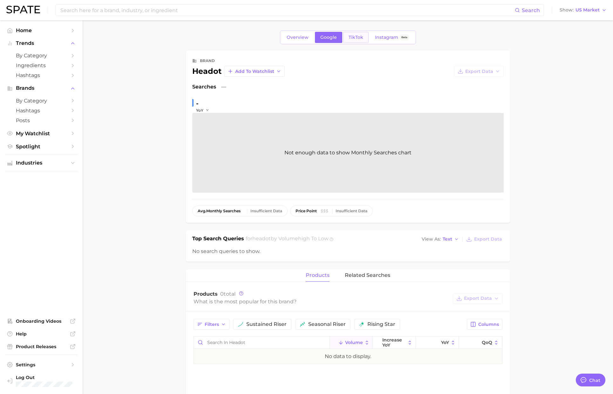
click at [354, 36] on span "TikTok" at bounding box center [356, 37] width 15 height 5
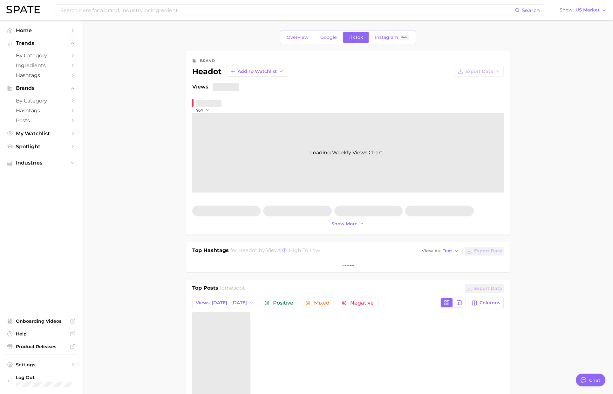
type textarea "x"
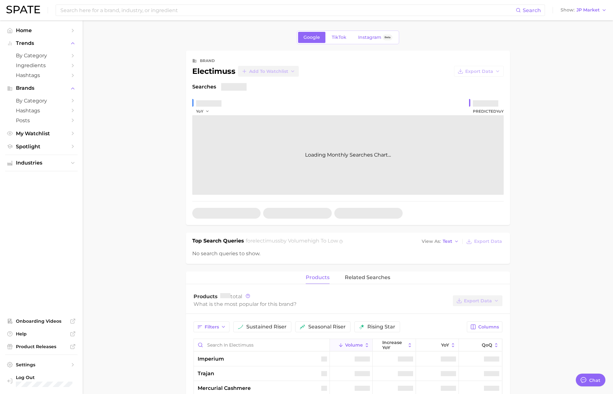
type textarea "x"
click at [582, 11] on span "JP Market" at bounding box center [588, 9] width 23 height 3
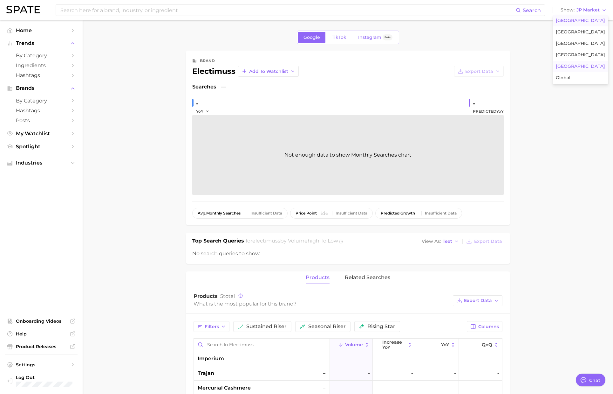
click at [584, 20] on span "[GEOGRAPHIC_DATA]" at bounding box center [580, 20] width 49 height 5
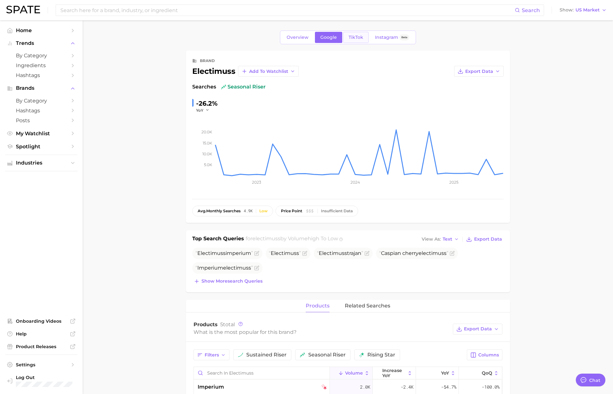
click at [354, 37] on span "TikTok" at bounding box center [356, 37] width 15 height 5
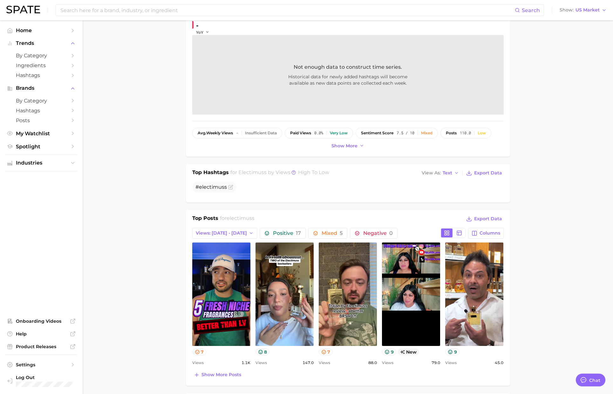
scroll to position [96, 0]
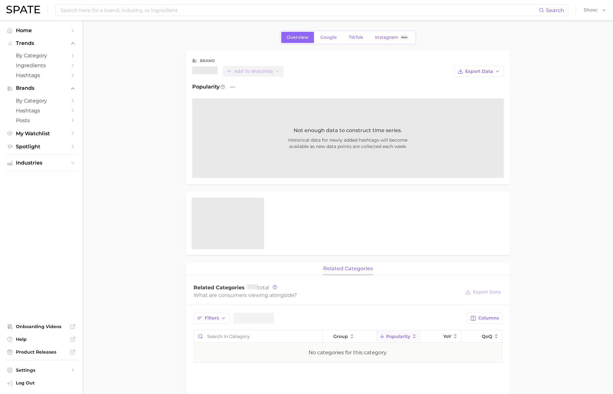
scroll to position [1, 0]
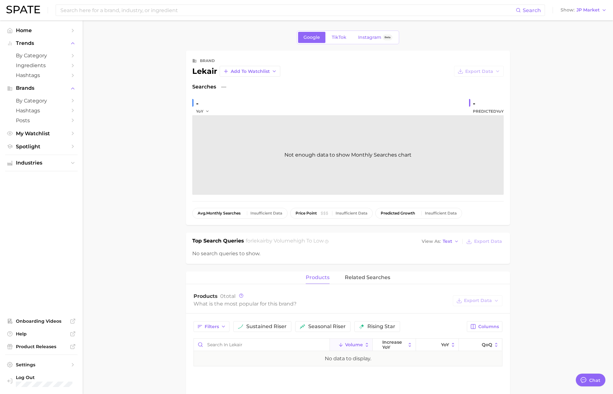
scroll to position [1042, 0]
click at [589, 11] on span "JP Market" at bounding box center [588, 9] width 23 height 3
click at [581, 23] on button "[GEOGRAPHIC_DATA]" at bounding box center [581, 20] width 56 height 11
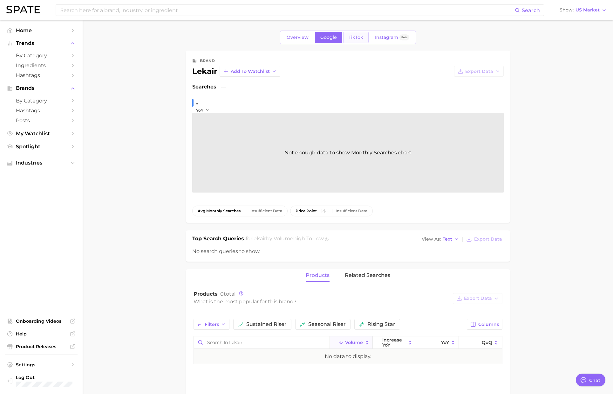
click at [359, 38] on span "TikTok" at bounding box center [356, 37] width 15 height 5
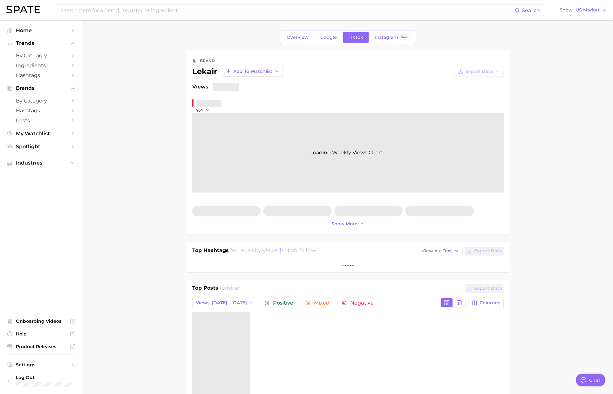
type textarea "x"
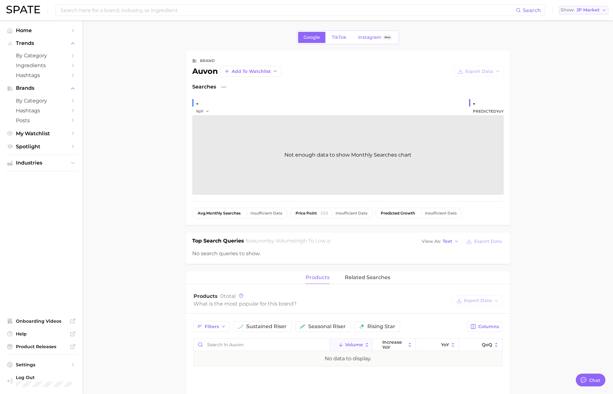
scroll to position [1042, 0]
click at [582, 10] on span "JP Market" at bounding box center [588, 9] width 23 height 3
click at [583, 22] on span "[GEOGRAPHIC_DATA]" at bounding box center [580, 20] width 49 height 5
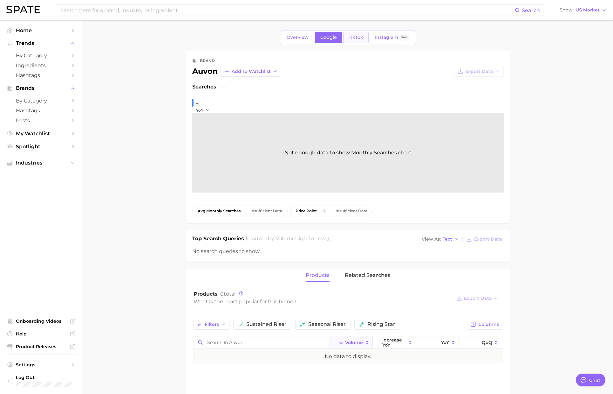
click at [357, 38] on span "TikTok" at bounding box center [356, 37] width 15 height 5
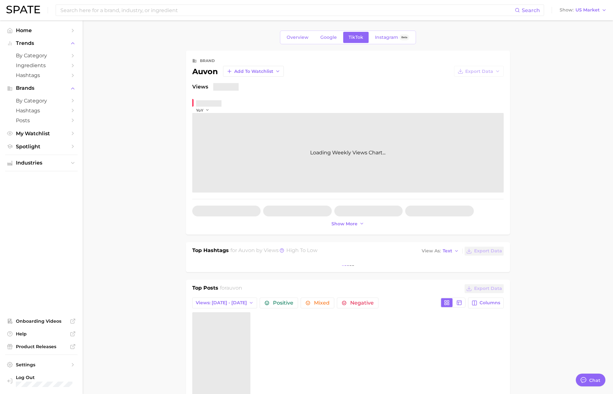
type textarea "x"
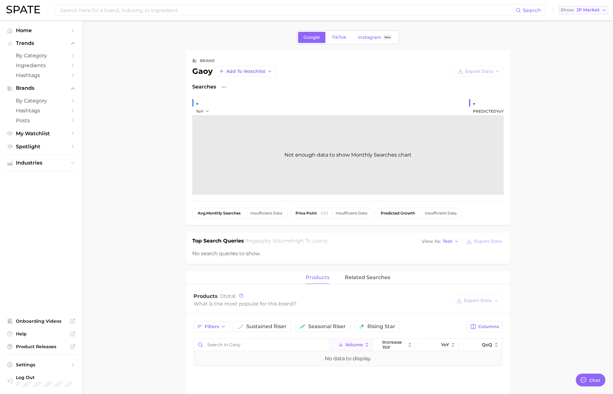
scroll to position [1042, 0]
click at [583, 12] on span "JP Market" at bounding box center [588, 9] width 23 height 3
click at [586, 20] on span "[GEOGRAPHIC_DATA]" at bounding box center [580, 20] width 49 height 5
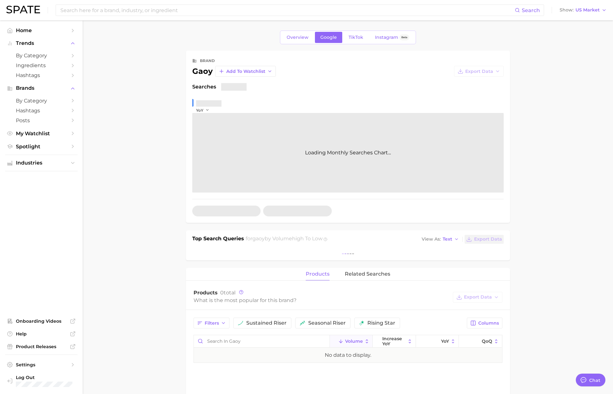
type textarea "x"
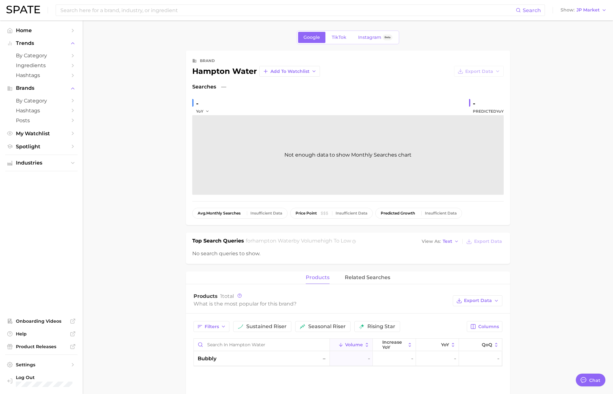
scroll to position [1042, 0]
click at [584, 11] on span "JP Market" at bounding box center [588, 9] width 23 height 3
click at [584, 17] on button "[GEOGRAPHIC_DATA]" at bounding box center [581, 20] width 56 height 11
click at [594, 10] on span "JP Market" at bounding box center [588, 9] width 23 height 3
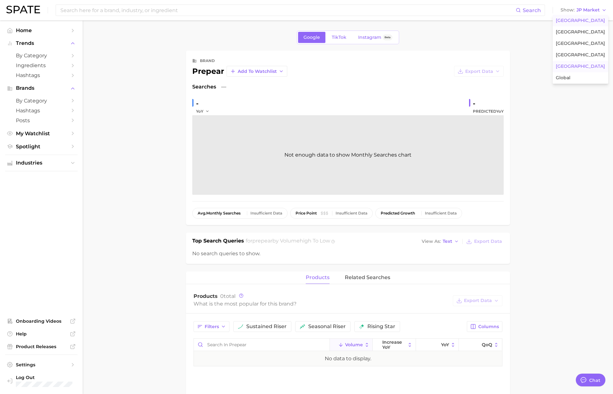
click at [582, 17] on button "[GEOGRAPHIC_DATA]" at bounding box center [581, 20] width 56 height 11
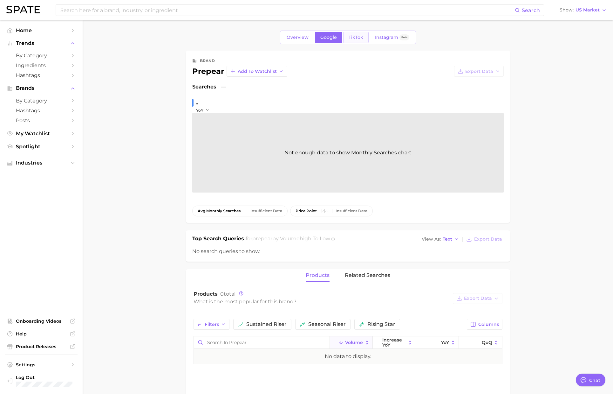
click at [361, 38] on span "TikTok" at bounding box center [356, 37] width 15 height 5
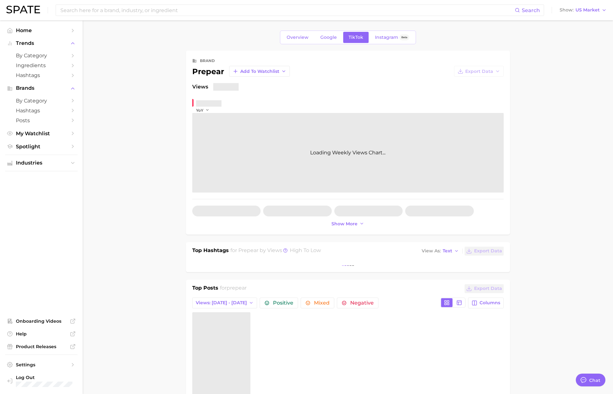
type textarea "x"
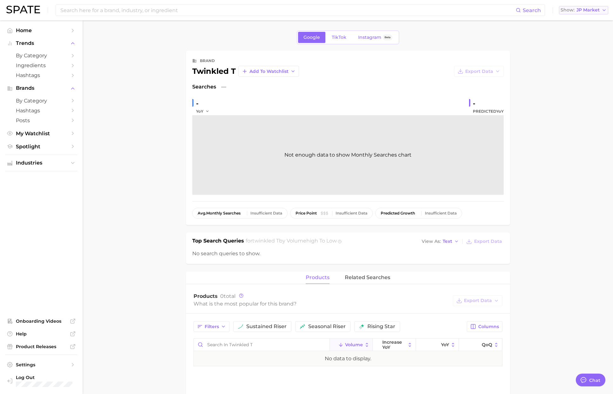
click at [585, 10] on span "JP Market" at bounding box center [588, 9] width 23 height 3
click at [583, 20] on span "[GEOGRAPHIC_DATA]" at bounding box center [580, 20] width 49 height 5
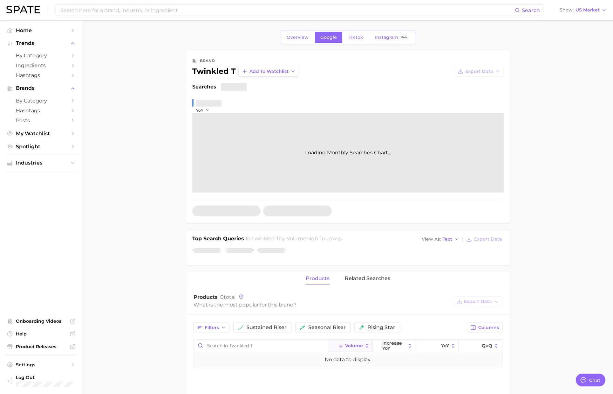
type textarea "x"
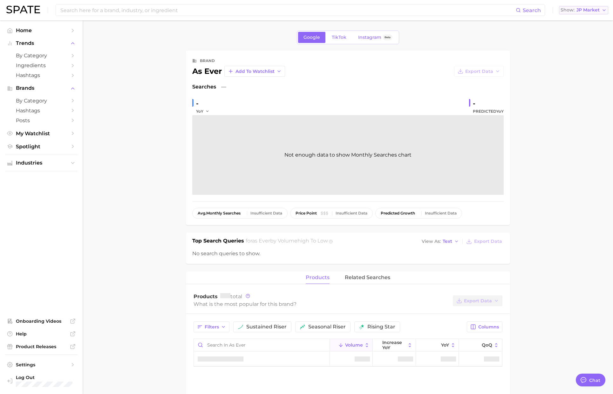
click at [582, 10] on span "JP Market" at bounding box center [588, 9] width 23 height 3
type textarea "x"
click at [583, 17] on button "[GEOGRAPHIC_DATA]" at bounding box center [581, 20] width 56 height 11
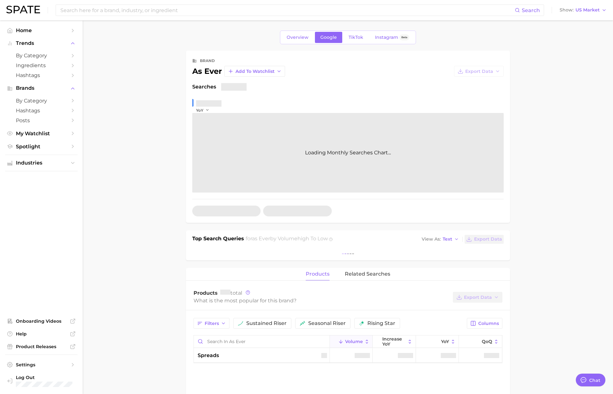
scroll to position [1042, 0]
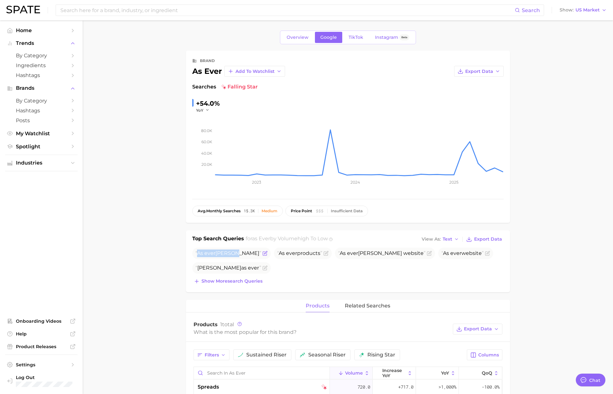
drag, startPoint x: 197, startPoint y: 251, endPoint x: 237, endPoint y: 252, distance: 40.4
click at [237, 252] on span "As ever meghan" at bounding box center [229, 253] width 66 height 6
copy span "As ever meghan"
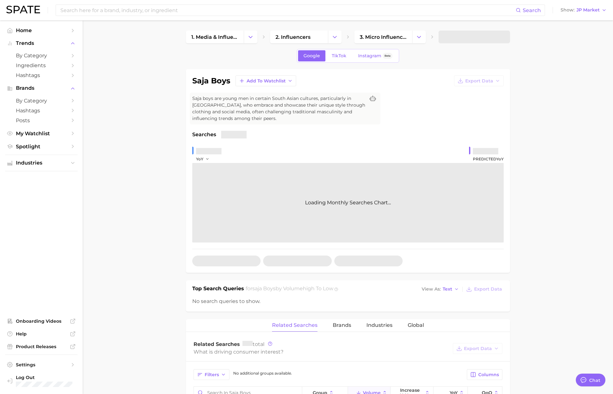
scroll to position [1042, 0]
click at [587, 12] on span "JP Market" at bounding box center [588, 9] width 23 height 3
click at [586, 18] on span "[GEOGRAPHIC_DATA]" at bounding box center [580, 20] width 49 height 5
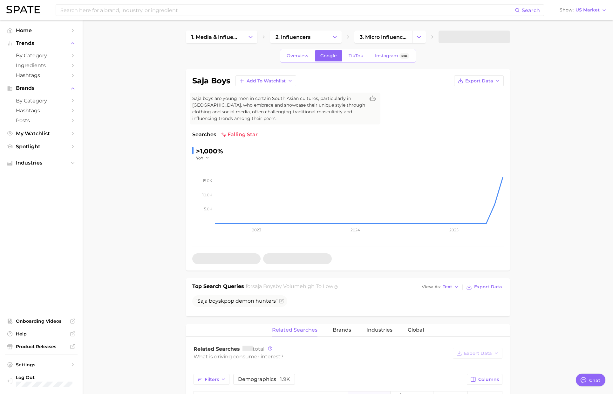
type textarea "x"
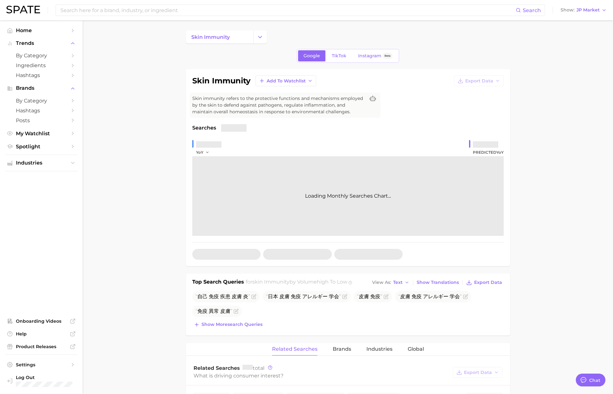
scroll to position [1042, 0]
click at [579, 11] on span "JP Market" at bounding box center [588, 9] width 23 height 3
click at [582, 19] on span "[GEOGRAPHIC_DATA]" at bounding box center [580, 20] width 49 height 5
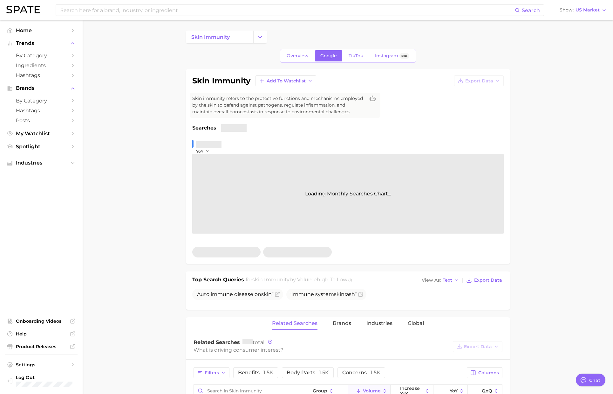
type textarea "x"
click at [359, 56] on span "TikTok" at bounding box center [356, 55] width 15 height 5
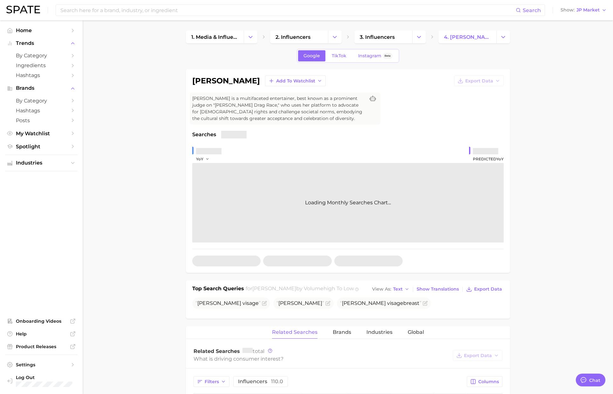
scroll to position [1042, 0]
click at [586, 11] on span "JP Market" at bounding box center [588, 9] width 23 height 3
click at [583, 18] on span "[GEOGRAPHIC_DATA]" at bounding box center [580, 20] width 49 height 5
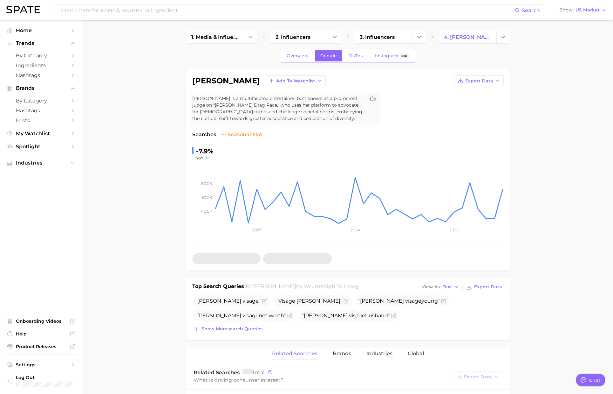
type textarea "x"
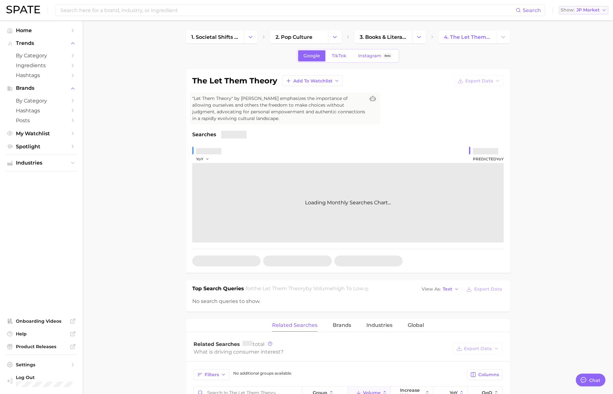
click at [590, 12] on span "JP Market" at bounding box center [588, 9] width 23 height 3
click at [586, 22] on span "[GEOGRAPHIC_DATA]" at bounding box center [580, 20] width 49 height 5
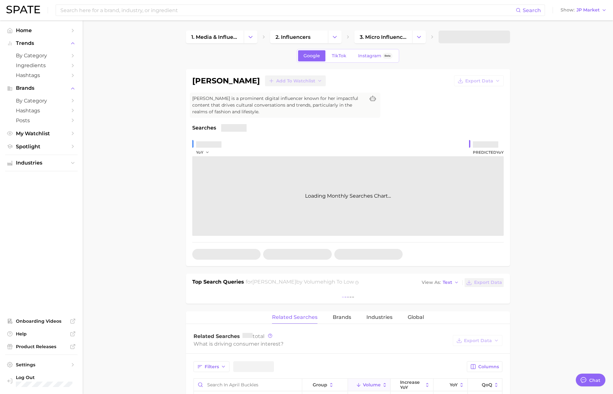
type textarea "x"
click at [587, 12] on span "JP Market" at bounding box center [588, 9] width 23 height 3
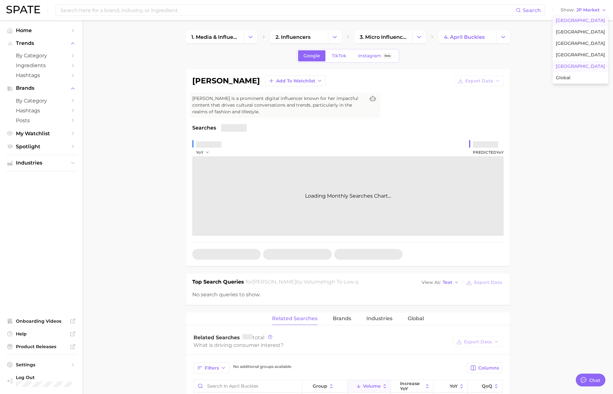
scroll to position [1042, 0]
click at [586, 23] on span "[GEOGRAPHIC_DATA]" at bounding box center [580, 20] width 49 height 5
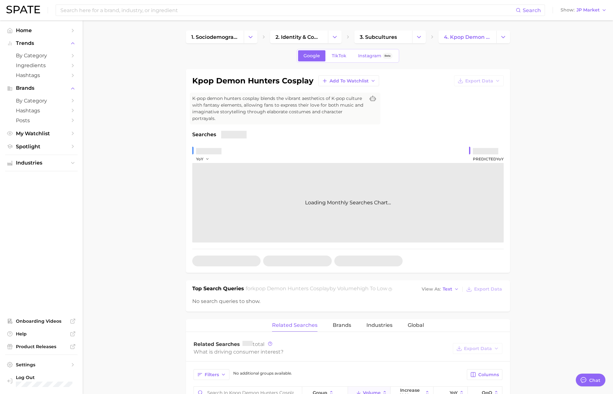
scroll to position [1042, 0]
click at [581, 8] on span "JP Market" at bounding box center [588, 9] width 23 height 3
click at [578, 18] on span "[GEOGRAPHIC_DATA]" at bounding box center [580, 20] width 49 height 5
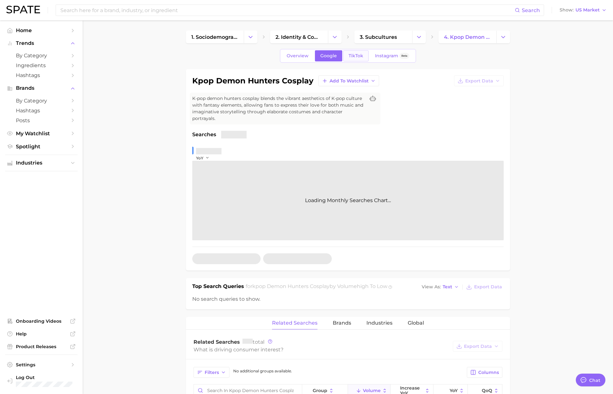
type textarea "x"
click at [357, 51] on link "TikTok" at bounding box center [355, 55] width 25 height 11
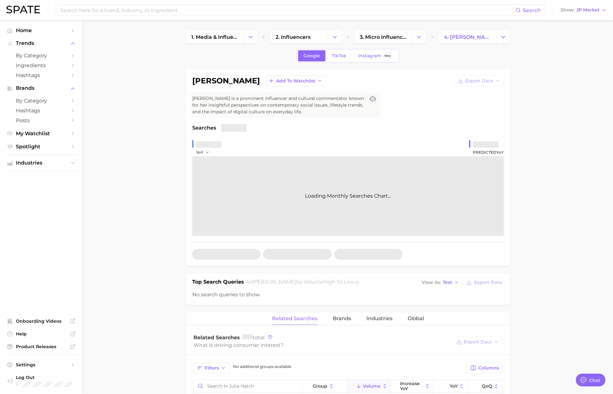
scroll to position [1042, 0]
click at [590, 12] on span "JP Market" at bounding box center [588, 9] width 23 height 3
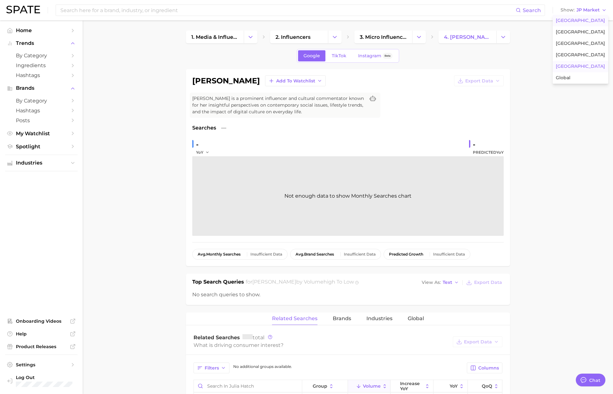
click at [585, 19] on span "[GEOGRAPHIC_DATA]" at bounding box center [580, 20] width 49 height 5
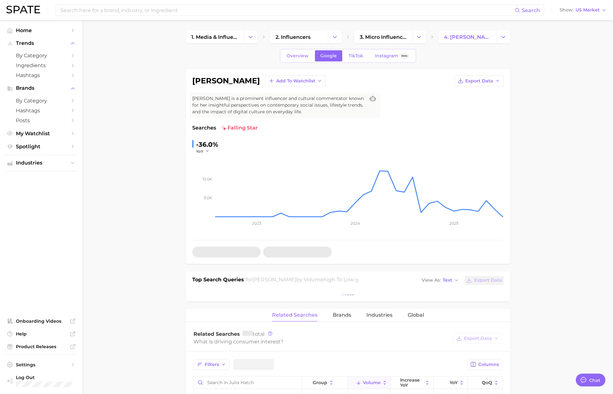
type textarea "x"
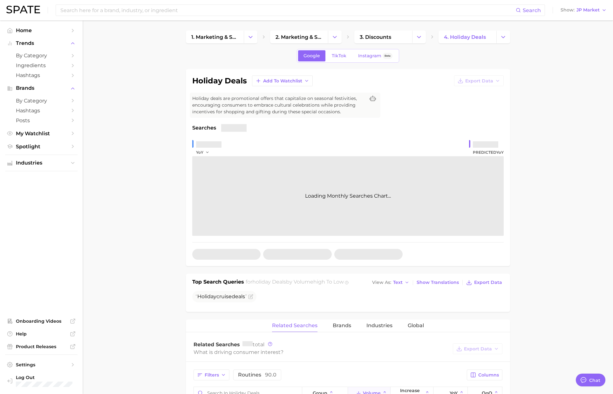
scroll to position [1042, 0]
click at [582, 10] on span "JP Market" at bounding box center [588, 9] width 23 height 3
click at [577, 20] on span "[GEOGRAPHIC_DATA]" at bounding box center [580, 20] width 49 height 5
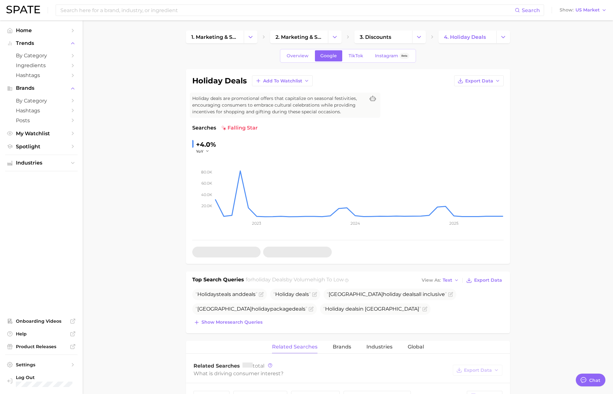
type textarea "x"
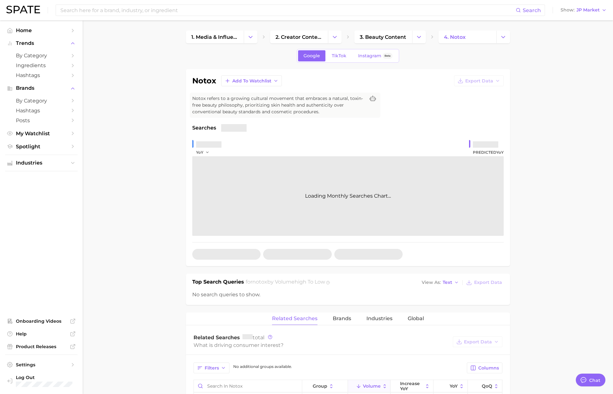
scroll to position [1042, 0]
click at [579, 12] on span "JP Market" at bounding box center [588, 9] width 23 height 3
click at [579, 19] on span "[GEOGRAPHIC_DATA]" at bounding box center [580, 20] width 49 height 5
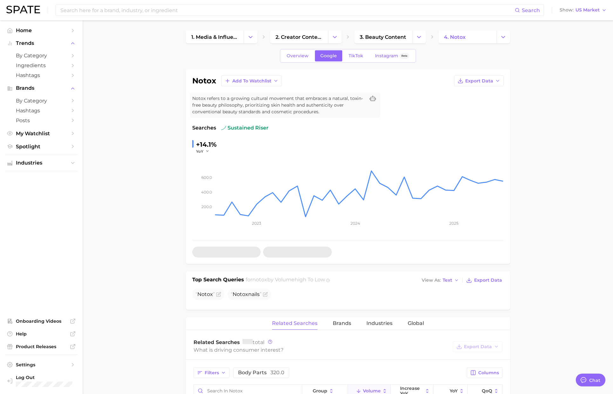
type textarea "x"
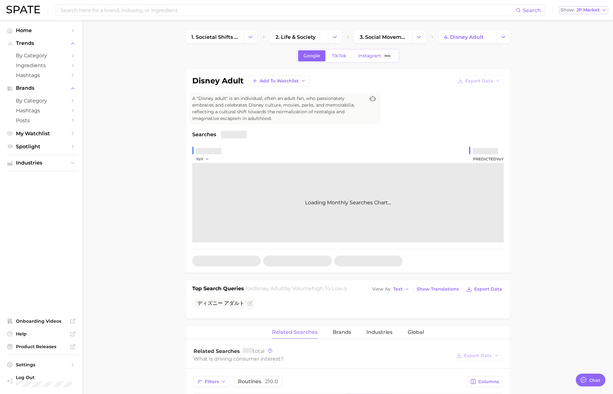
scroll to position [1042, 0]
click at [587, 8] on span "JP Market" at bounding box center [588, 9] width 23 height 3
click at [582, 20] on span "[GEOGRAPHIC_DATA]" at bounding box center [580, 20] width 49 height 5
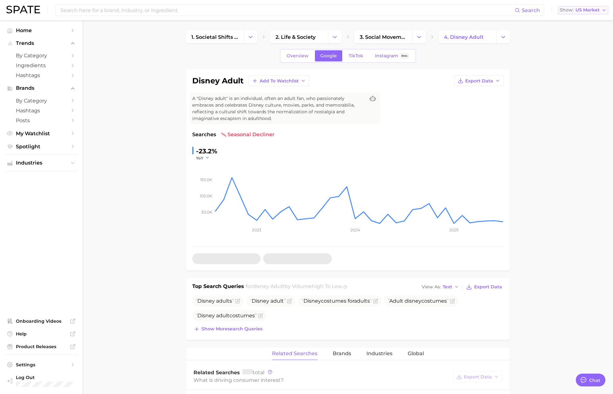
click at [578, 12] on span "US Market" at bounding box center [588, 9] width 24 height 3
click at [575, 69] on span "[GEOGRAPHIC_DATA]" at bounding box center [580, 66] width 49 height 5
type textarea "x"
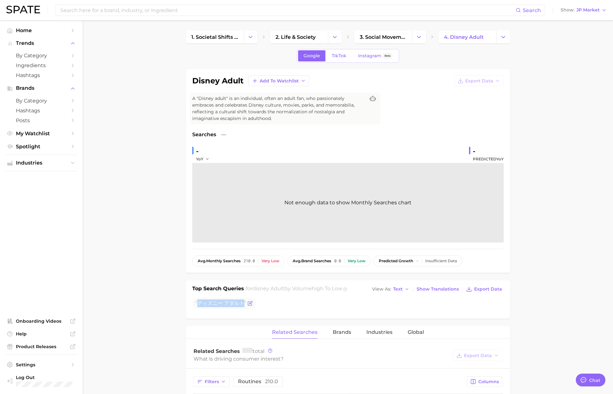
drag, startPoint x: 197, startPoint y: 303, endPoint x: 242, endPoint y: 303, distance: 44.5
click at [242, 303] on span "ディズニー アダルト" at bounding box center [221, 303] width 51 height 6
copy span "ディズニー アダルト"
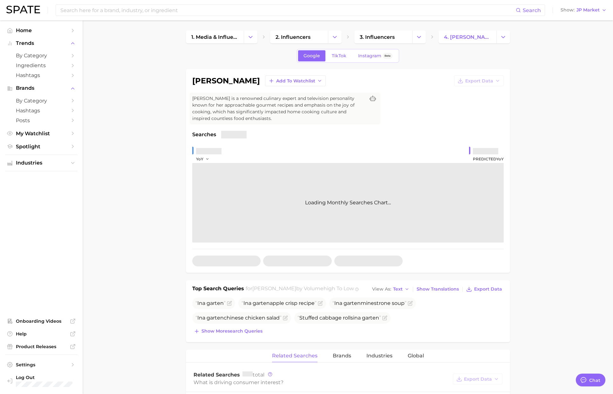
scroll to position [1042, 0]
click at [583, 13] on button "Show JP Market" at bounding box center [583, 10] width 49 height 8
click at [583, 21] on span "[GEOGRAPHIC_DATA]" at bounding box center [580, 20] width 49 height 5
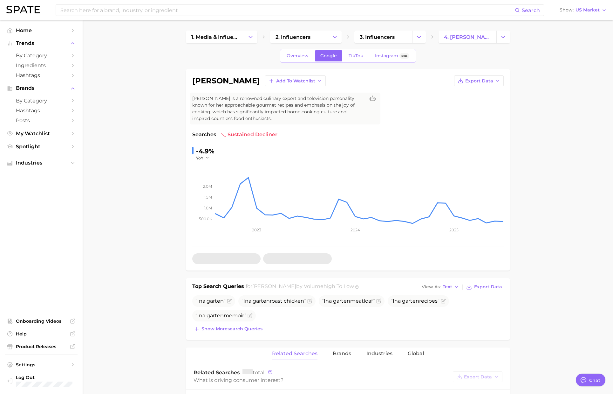
type textarea "x"
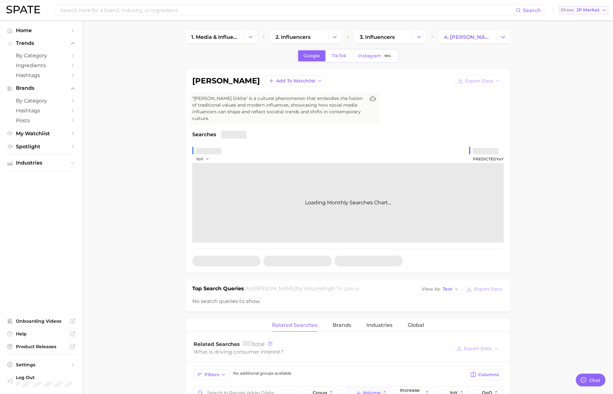
scroll to position [1042, 0]
click at [588, 13] on button "Show JP Market" at bounding box center [583, 10] width 49 height 8
click at [584, 20] on span "[GEOGRAPHIC_DATA]" at bounding box center [580, 20] width 49 height 5
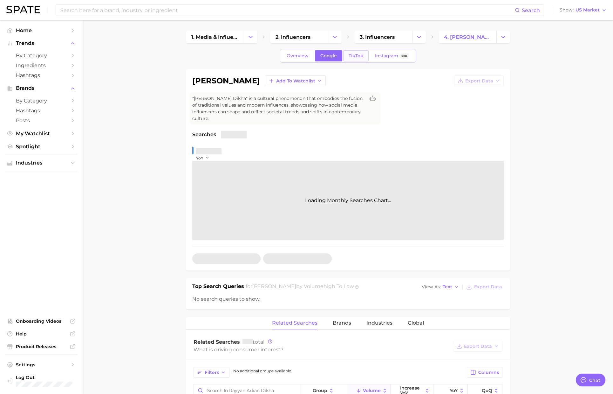
click at [356, 58] on span "TikTok" at bounding box center [356, 55] width 15 height 5
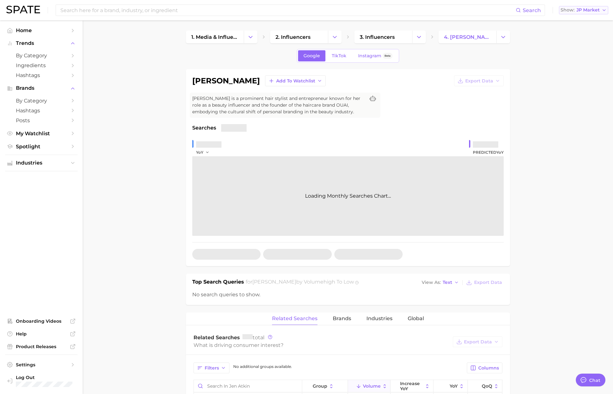
click at [592, 9] on span "JP Market" at bounding box center [588, 9] width 23 height 3
click at [580, 18] on span "[GEOGRAPHIC_DATA]" at bounding box center [580, 20] width 49 height 5
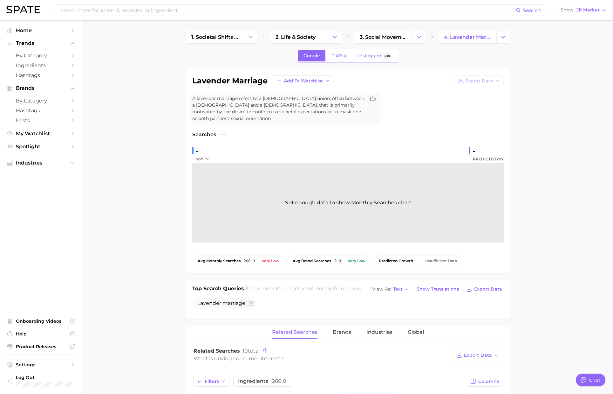
scroll to position [1042, 0]
click at [592, 9] on span "JP Market" at bounding box center [588, 9] width 23 height 3
click at [582, 17] on button "[GEOGRAPHIC_DATA]" at bounding box center [581, 20] width 56 height 11
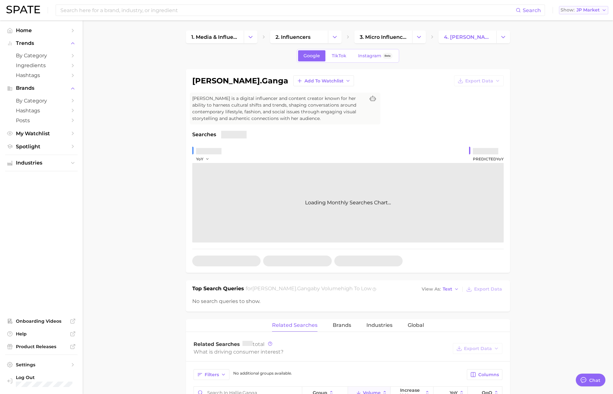
click at [588, 12] on span "JP Market" at bounding box center [588, 9] width 23 height 3
click at [579, 20] on span "[GEOGRAPHIC_DATA]" at bounding box center [580, 20] width 49 height 5
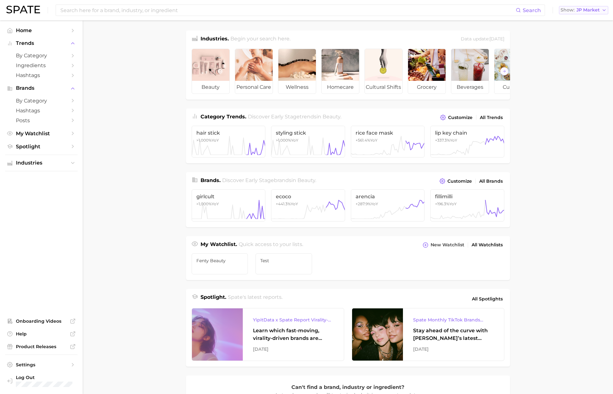
click at [585, 11] on span "JP Market" at bounding box center [588, 9] width 23 height 3
click at [583, 16] on button "[GEOGRAPHIC_DATA]" at bounding box center [581, 20] width 56 height 11
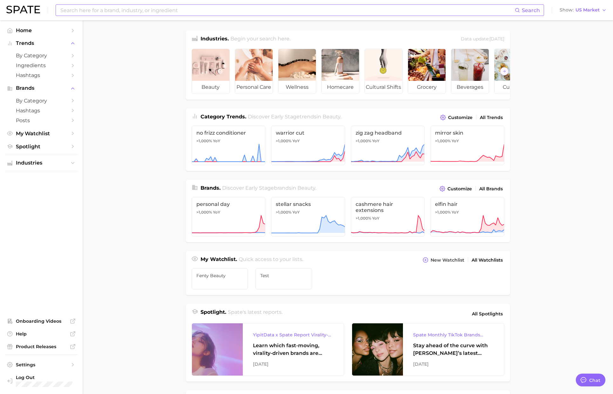
click at [474, 10] on input at bounding box center [287, 10] width 455 height 11
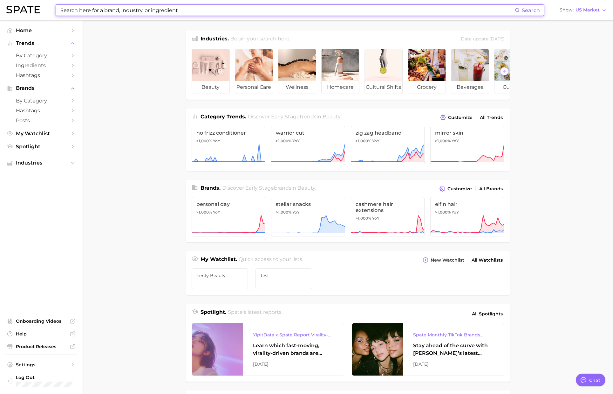
paste input "oatmilk"
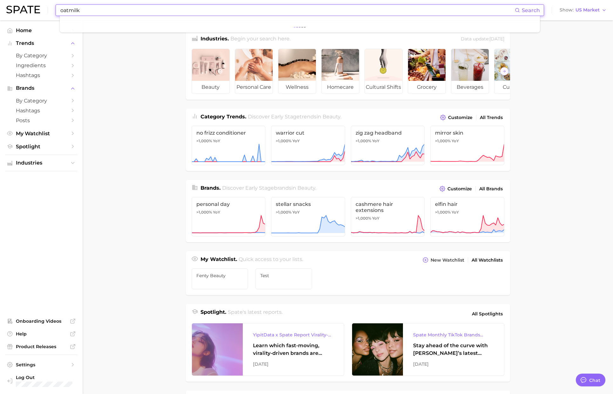
scroll to position [1042, 0]
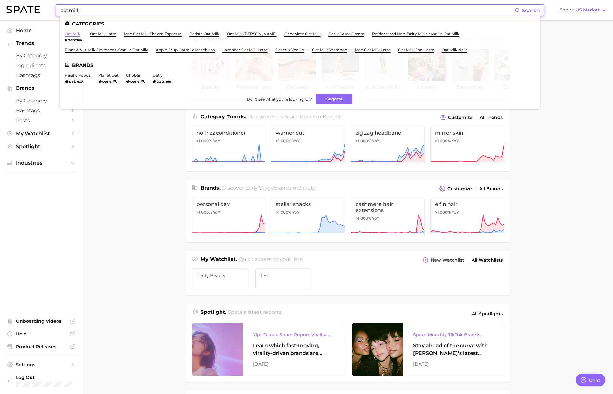
type input "oatmilk"
click at [74, 34] on link "oat milk" at bounding box center [73, 33] width 16 height 5
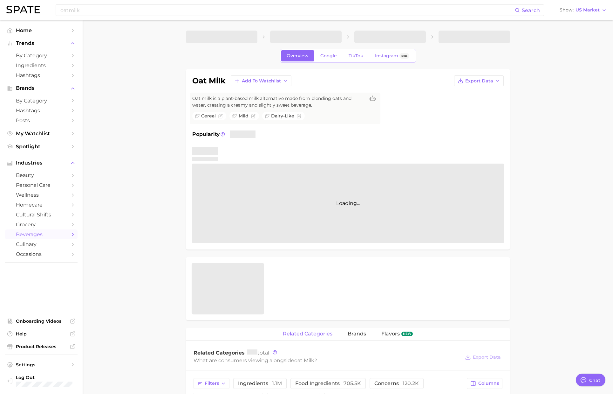
type textarea "x"
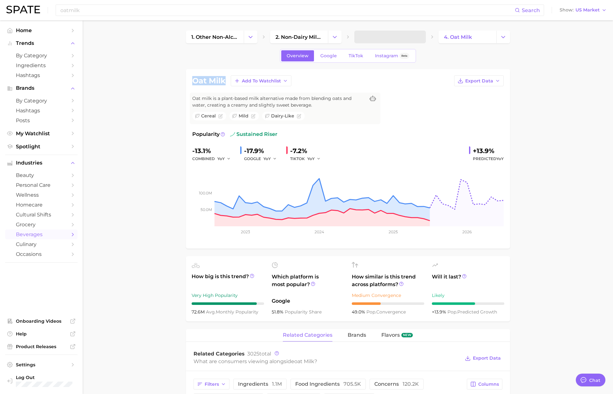
drag, startPoint x: 224, startPoint y: 82, endPoint x: 243, endPoint y: 51, distance: 36.3
click at [193, 81] on h1 "oat milk" at bounding box center [208, 81] width 33 height 8
copy h1 "oat milk"
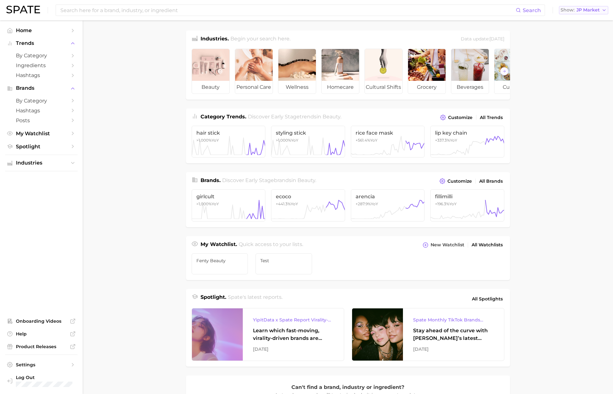
click at [582, 13] on button "Show JP Market" at bounding box center [583, 10] width 49 height 8
click at [580, 16] on button "[GEOGRAPHIC_DATA]" at bounding box center [581, 20] width 56 height 11
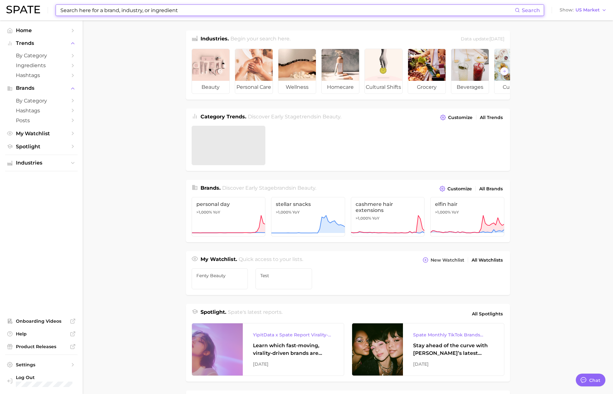
click at [432, 10] on input at bounding box center [287, 10] width 455 height 11
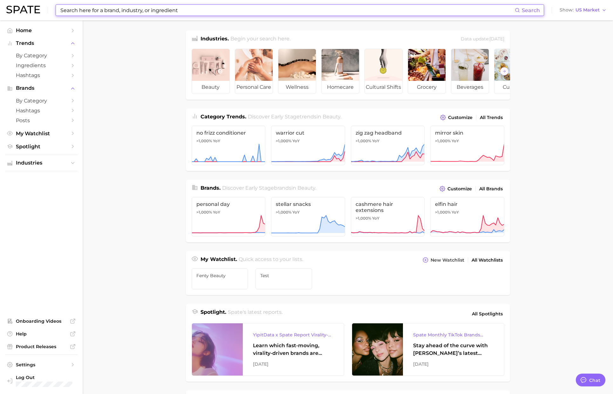
paste input "claire accessories"
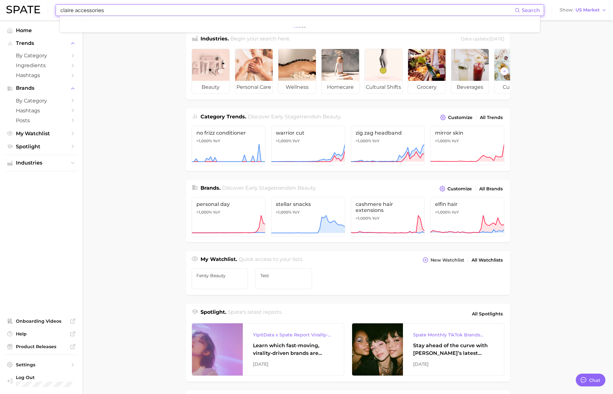
scroll to position [1042, 0]
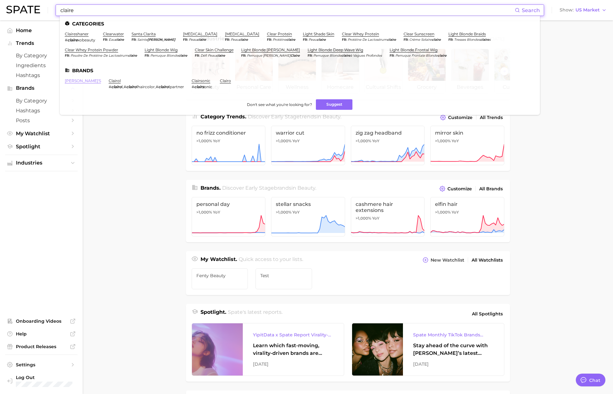
type input "claire"
click at [74, 80] on link "claire's" at bounding box center [83, 80] width 36 height 5
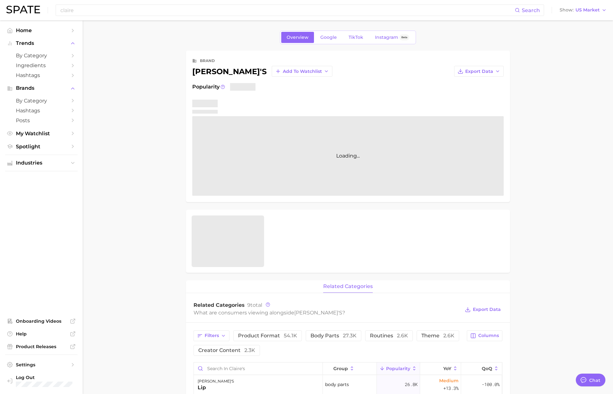
type textarea "x"
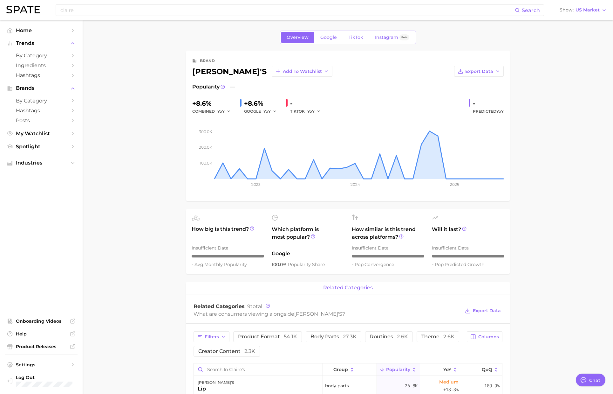
click at [200, 73] on div "claire's Add to Watchlist" at bounding box center [262, 71] width 140 height 11
copy div "claire's"
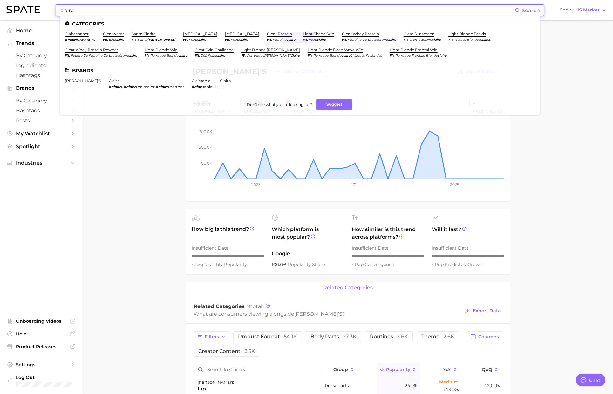
drag, startPoint x: 169, startPoint y: 10, endPoint x: 42, endPoint y: 6, distance: 127.2
click at [42, 6] on div "claire Search Categories claireshaner # claire xobeauty clearwater fr eau clair…" at bounding box center [306, 10] width 601 height 20
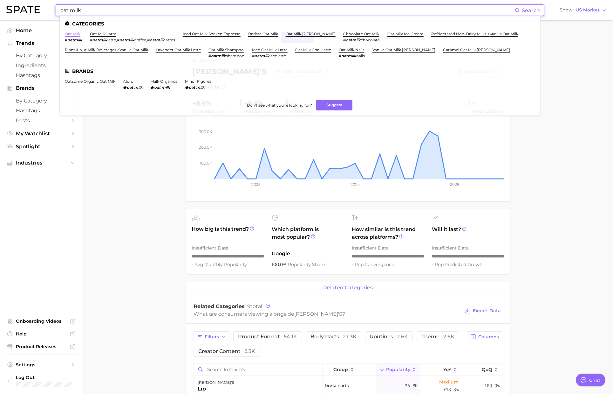
type input "oat milk"
click at [75, 33] on link "oat milk" at bounding box center [73, 33] width 16 height 5
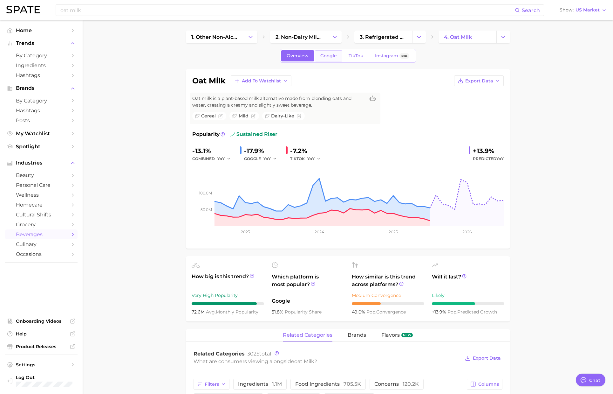
click at [331, 55] on span "Google" at bounding box center [329, 55] width 17 height 5
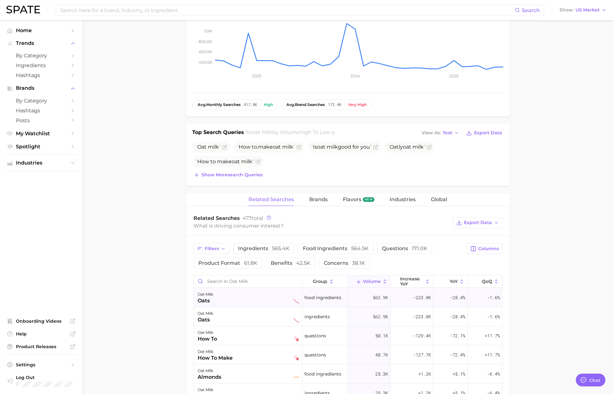
scroll to position [158, 0]
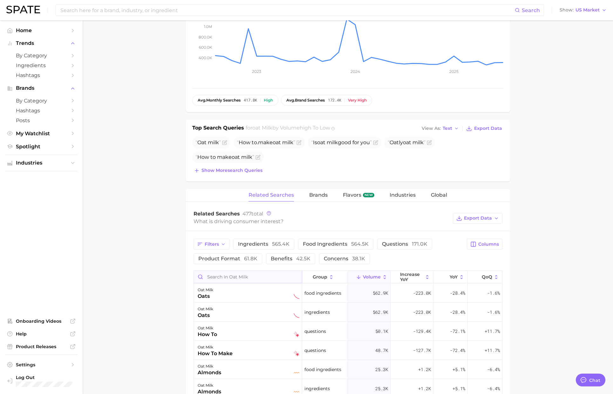
click at [218, 279] on input "Search in oat milk" at bounding box center [248, 277] width 108 height 12
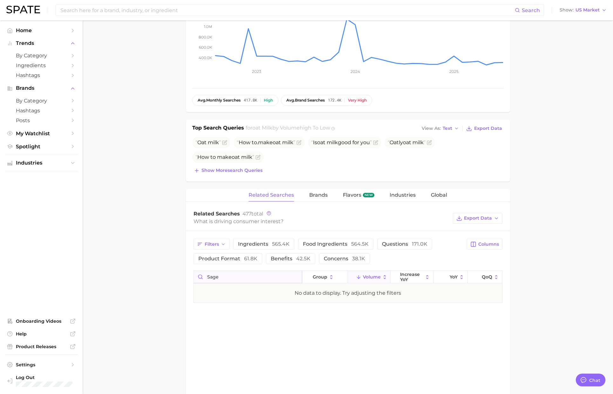
scroll to position [0, 0]
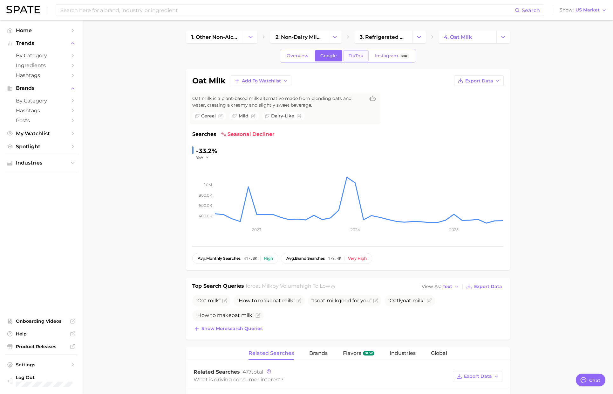
type input "sage"
click at [355, 52] on link "TikTok" at bounding box center [355, 55] width 25 height 11
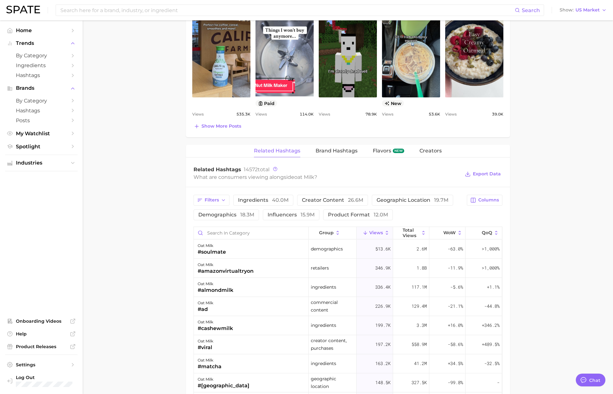
scroll to position [392, 0]
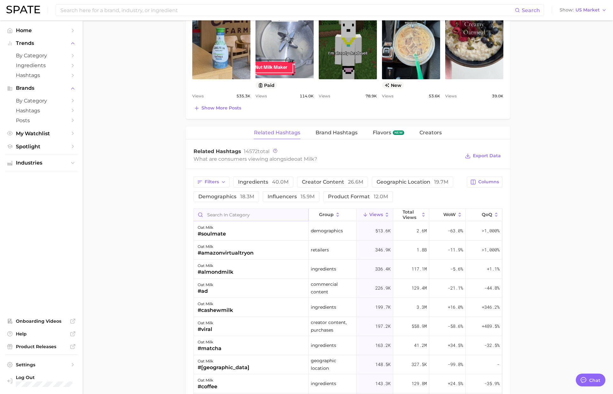
click at [214, 218] on input "Search in category" at bounding box center [251, 215] width 114 height 12
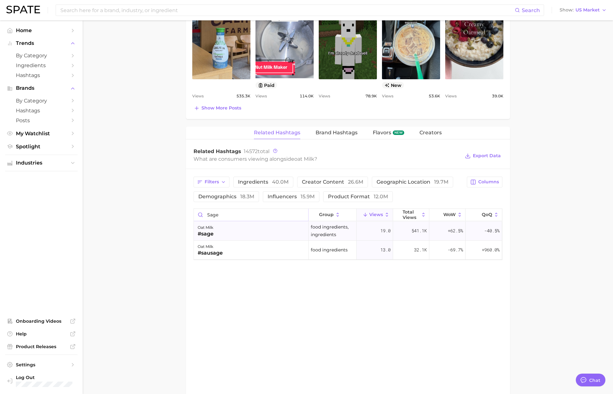
type input "sage"
click at [216, 233] on div "oat milk #sage" at bounding box center [251, 230] width 115 height 19
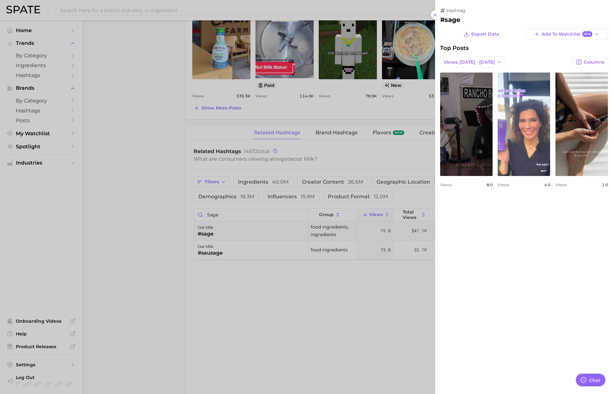
scroll to position [0, 0]
click at [157, 126] on div at bounding box center [306, 197] width 613 height 394
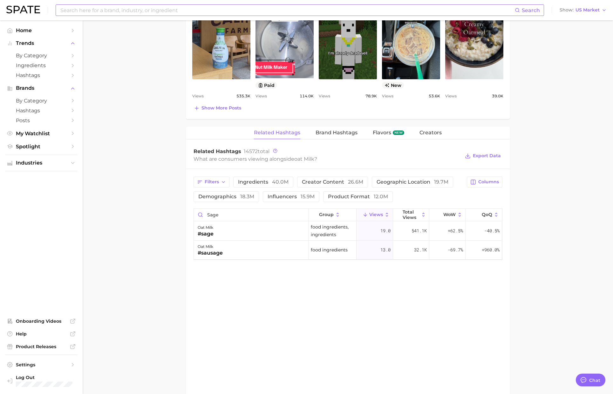
click at [170, 9] on input at bounding box center [287, 10] width 455 height 11
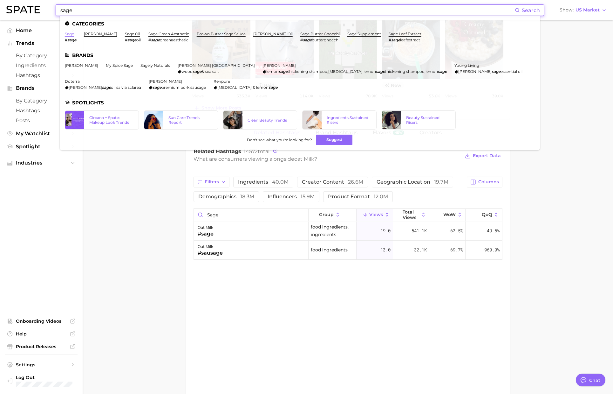
type input "sage"
click at [69, 35] on link "sage" at bounding box center [69, 33] width 9 height 5
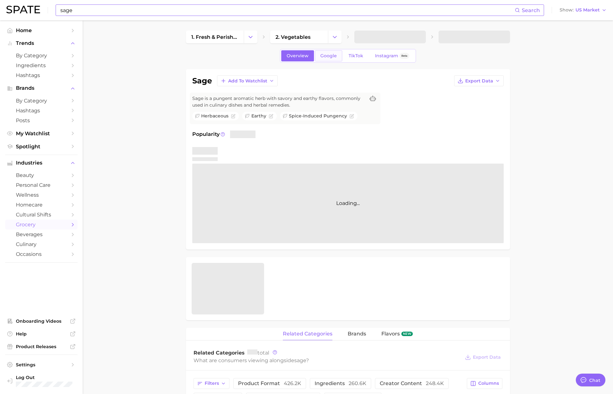
click at [332, 57] on span "Google" at bounding box center [329, 55] width 17 height 5
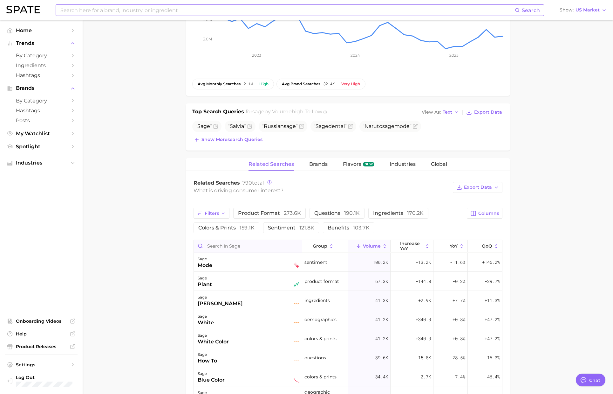
click at [222, 246] on input "Search in sage" at bounding box center [248, 246] width 108 height 12
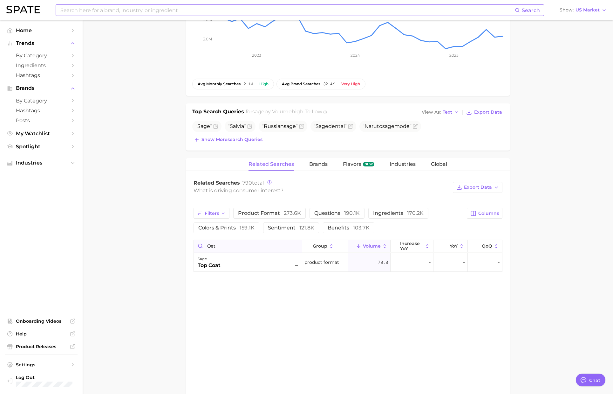
type input "oat m"
type input "sage"
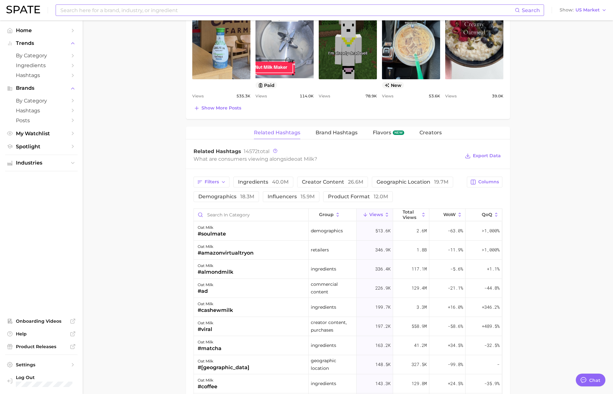
click at [155, 224] on main "1. other non-alcoholic beverages 2. non-dairy milks & beverages 3. refrigerated…" at bounding box center [348, 135] width 531 height 1013
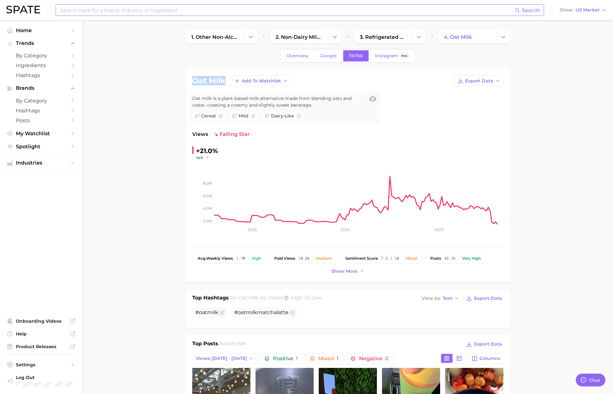
drag, startPoint x: 226, startPoint y: 81, endPoint x: 193, endPoint y: 81, distance: 33.7
click at [193, 81] on div "oat milk Add to Watchlist Export Data" at bounding box center [348, 80] width 312 height 11
copy h1 "oat milk"
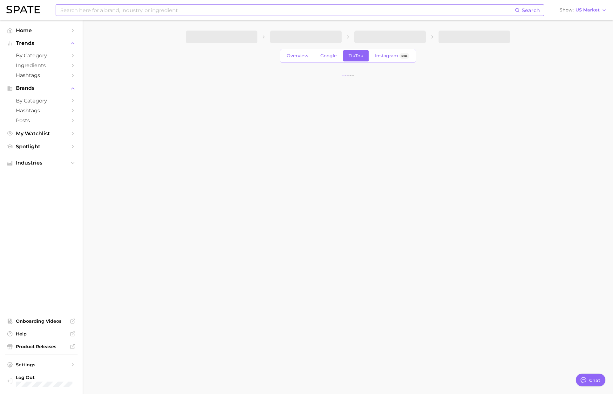
click at [89, 12] on input at bounding box center [287, 10] width 455 height 11
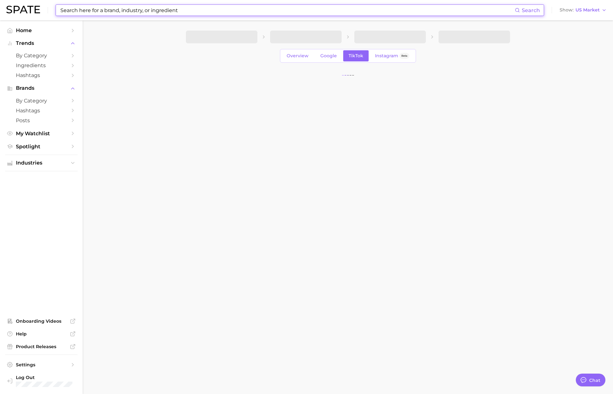
paste input "coca cola"
type input "coca cola"
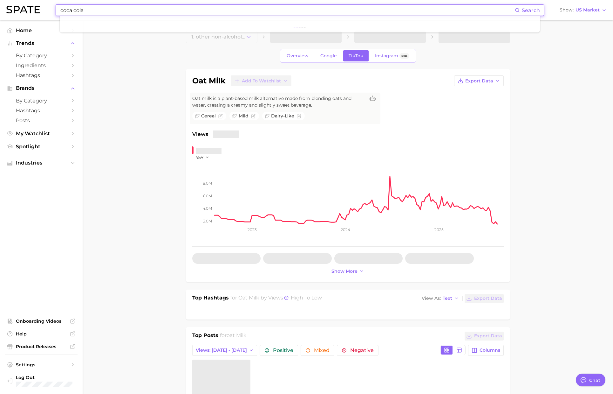
type textarea "x"
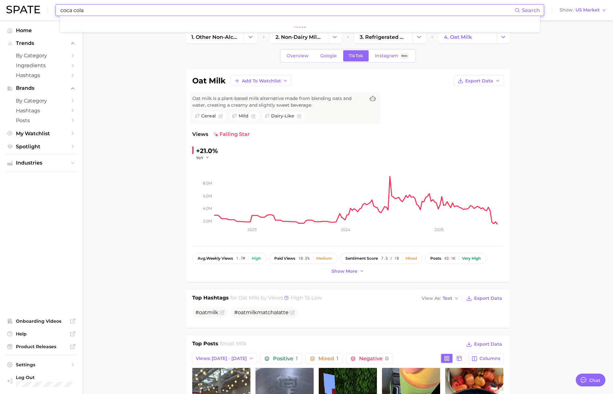
scroll to position [1042, 0]
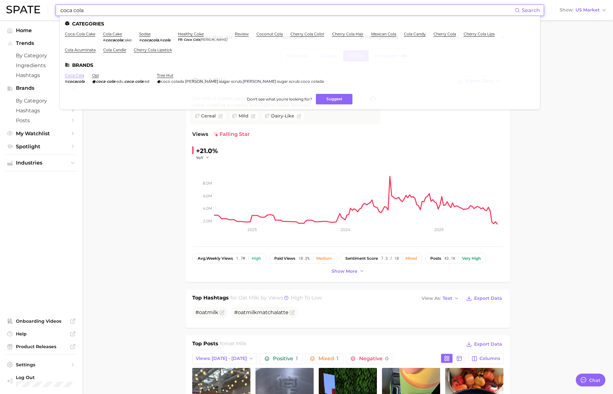
type input "coca cola"
click at [79, 74] on link "coca cola" at bounding box center [74, 75] width 19 height 5
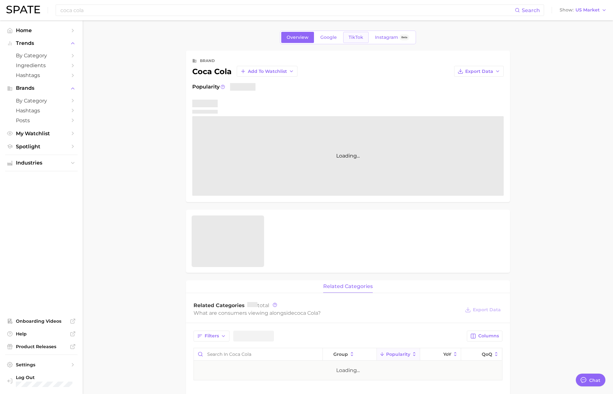
click at [352, 40] on link "TikTok" at bounding box center [355, 37] width 25 height 11
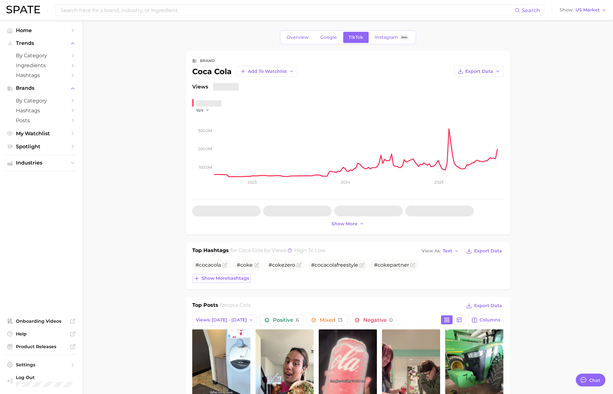
click at [241, 276] on span "Show more hashtags" at bounding box center [226, 277] width 48 height 5
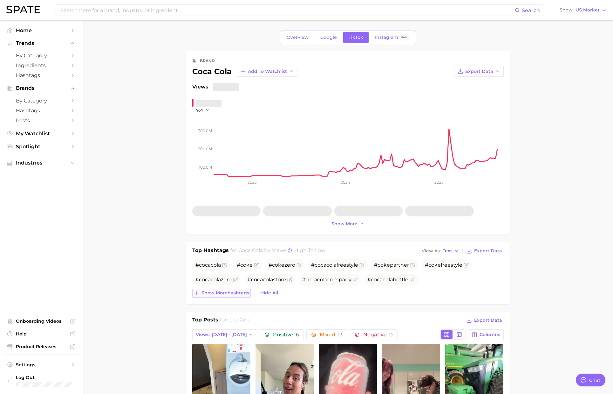
click at [239, 291] on span "Show more hashtags" at bounding box center [226, 292] width 48 height 5
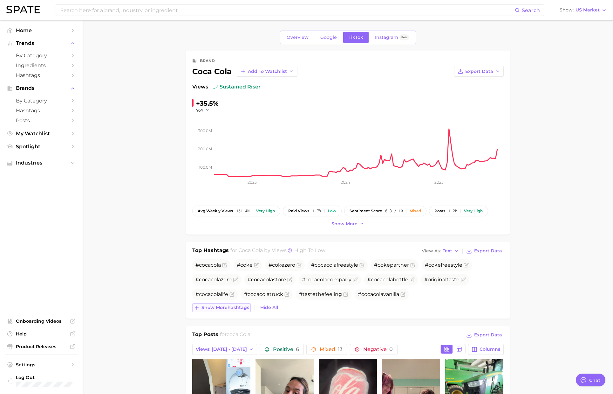
click at [232, 306] on span "Show more hashtags" at bounding box center [226, 307] width 48 height 5
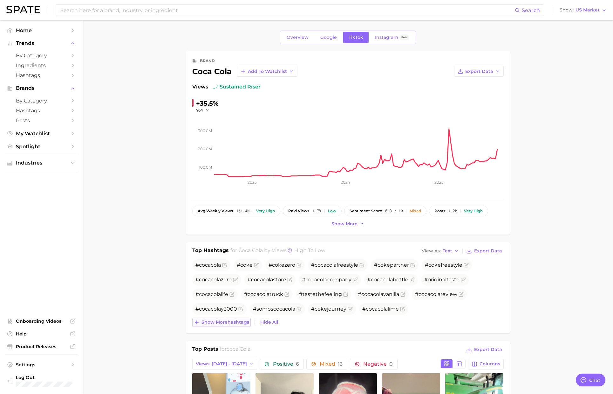
click at [231, 325] on button "Show more hashtags" at bounding box center [221, 322] width 59 height 9
drag, startPoint x: 231, startPoint y: 72, endPoint x: 190, endPoint y: 72, distance: 40.7
click at [190, 72] on div "brand coca cola Add to Watchlist Export Data Views sustained riser +35.5% YoY 1…" at bounding box center [348, 143] width 324 height 184
copy div "coca cola"
click at [182, 10] on input at bounding box center [287, 10] width 455 height 11
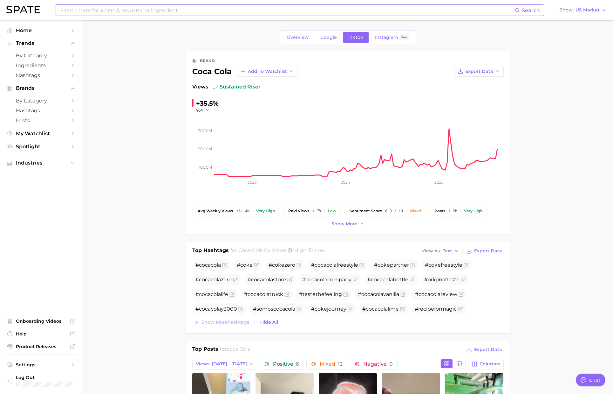
paste input "softboycook"
click at [69, 9] on input "softboycook" at bounding box center [287, 10] width 455 height 11
click at [80, 11] on input "soft boycook" at bounding box center [287, 10] width 455 height 11
click at [113, 10] on input "soft boy cook" at bounding box center [287, 10] width 455 height 11
drag, startPoint x: 120, startPoint y: 12, endPoint x: 20, endPoint y: 4, distance: 100.1
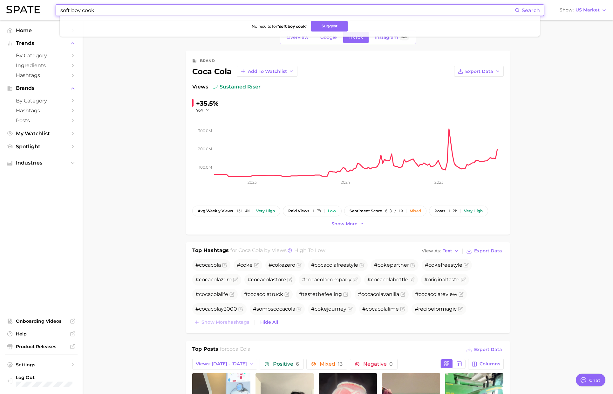
click at [20, 4] on div "soft boy cook Search No results for " soft boy cook " Suggest Show US Market" at bounding box center [306, 10] width 601 height 20
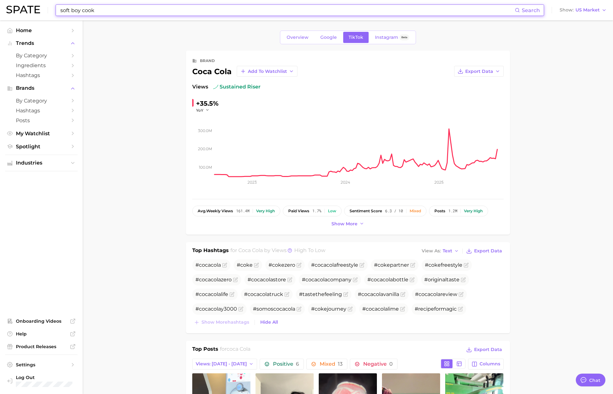
drag, startPoint x: 101, startPoint y: 9, endPoint x: 165, endPoint y: 28, distance: 67.1
click at [101, 9] on input "soft boy cook" at bounding box center [287, 10] width 455 height 11
click at [592, 8] on span "US Market" at bounding box center [588, 9] width 24 height 3
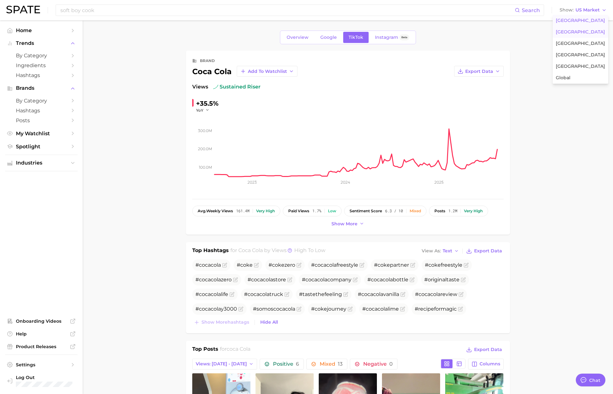
click at [583, 28] on button "United Kingdom" at bounding box center [581, 31] width 56 height 11
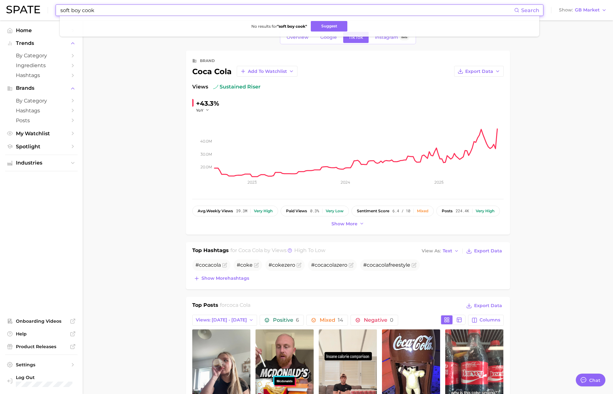
click at [119, 10] on input "soft boy cook" at bounding box center [287, 10] width 455 height 11
drag, startPoint x: 110, startPoint y: 12, endPoint x: 44, endPoint y: 10, distance: 66.2
click at [44, 10] on div "soft boy cook Search No results for " soft boy cook " Suggest Show GB Market" at bounding box center [306, 10] width 601 height 20
type input "food content"
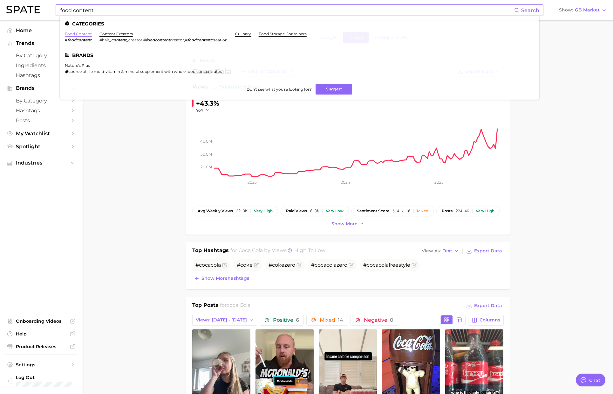
click at [81, 36] on link "food content" at bounding box center [78, 33] width 27 height 5
type textarea "x"
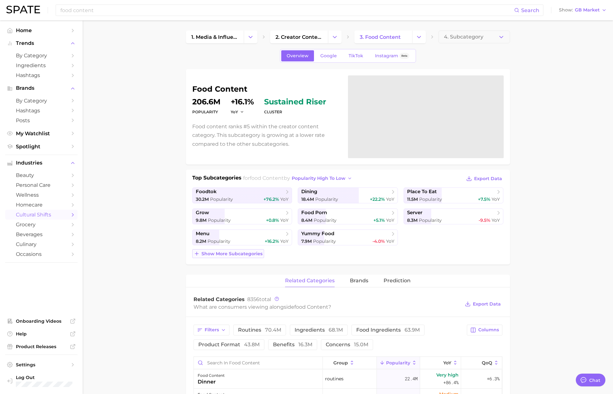
click at [255, 251] on span "Show more subcategories" at bounding box center [232, 253] width 61 height 5
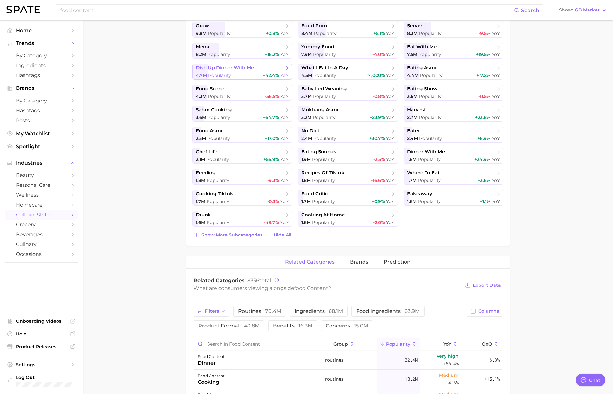
scroll to position [206, 0]
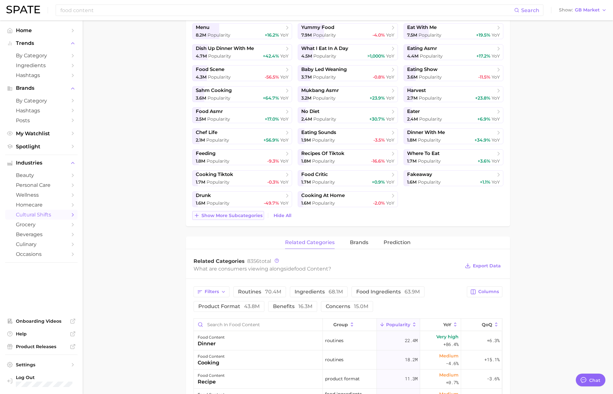
click at [241, 217] on span "Show more subcategories" at bounding box center [232, 215] width 61 height 5
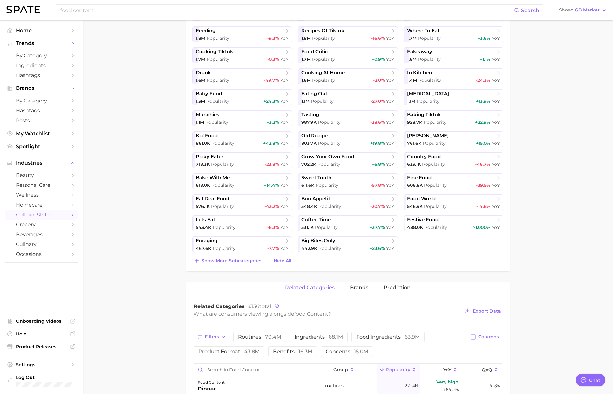
scroll to position [333, 0]
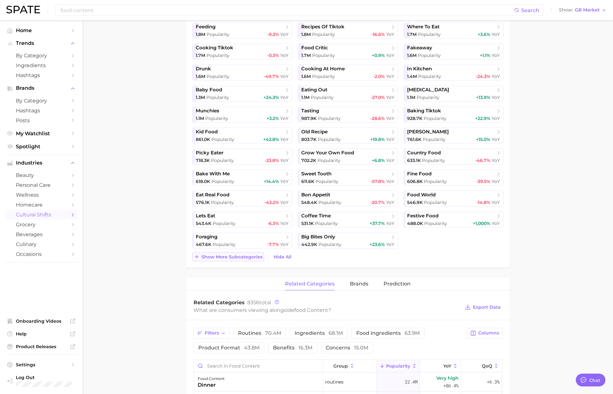
click at [242, 258] on span "Show more subcategories" at bounding box center [232, 256] width 61 height 5
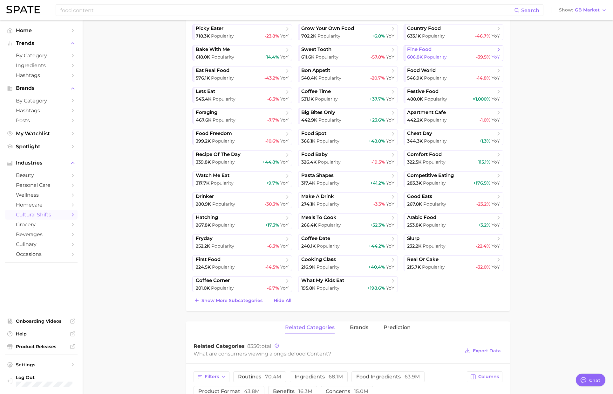
scroll to position [466, 0]
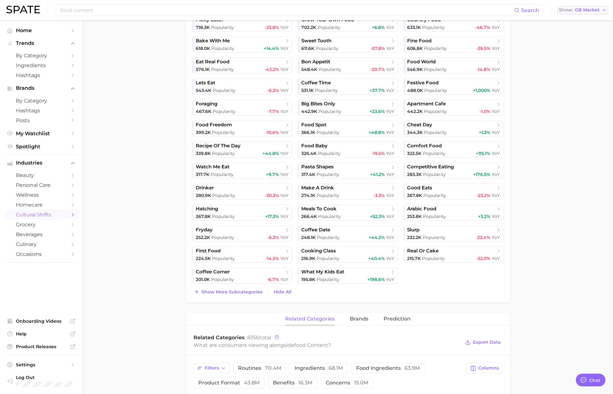
click at [596, 8] on span "GB Market" at bounding box center [587, 9] width 25 height 3
click at [583, 18] on span "United States" at bounding box center [580, 20] width 49 height 5
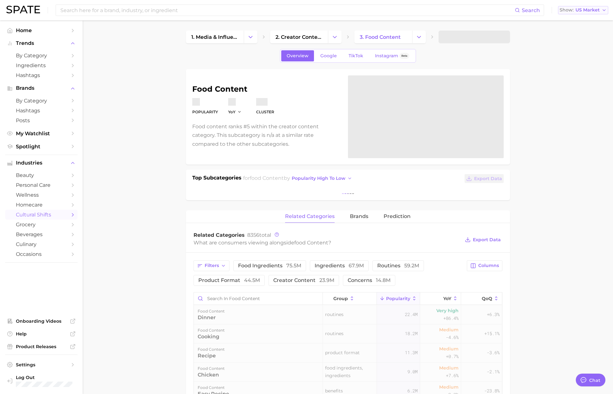
click at [587, 8] on button "Show US Market" at bounding box center [583, 10] width 50 height 8
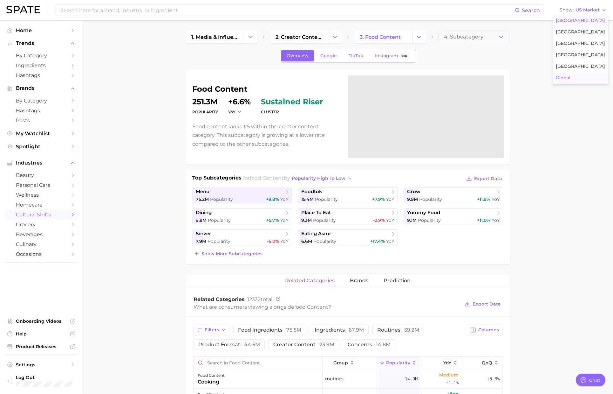
click at [578, 77] on button "Global" at bounding box center [581, 77] width 56 height 11
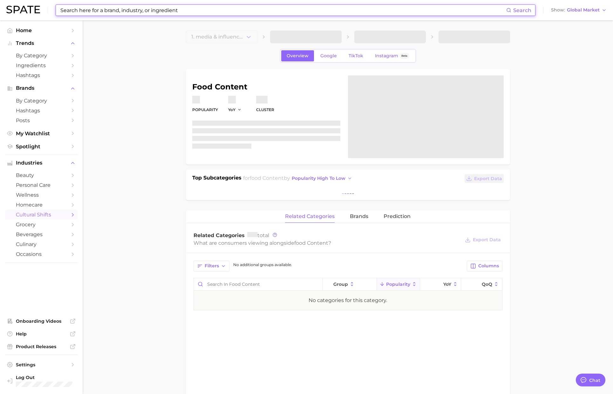
click at [197, 14] on input at bounding box center [283, 10] width 447 height 11
paste input "soft boy cook"
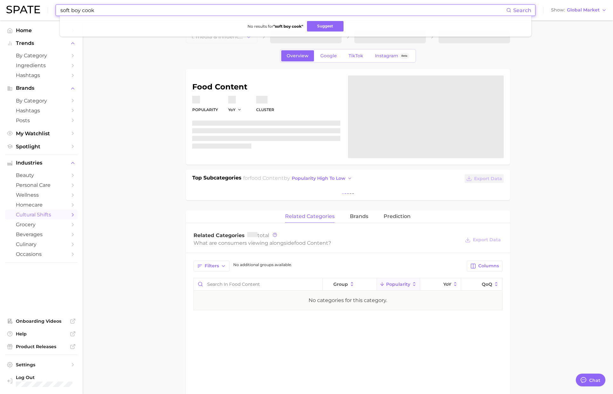
click at [561, 30] on main "1. media & influencers Choose Category Overview Google TikTok Instagram Beta fo…" at bounding box center [348, 307] width 531 height 575
drag, startPoint x: 104, startPoint y: 7, endPoint x: 16, endPoint y: 8, distance: 87.5
click at [16, 8] on div "soft boy cook Search No results for " soft boy cook " Suggest Show Global Market" at bounding box center [306, 10] width 601 height 20
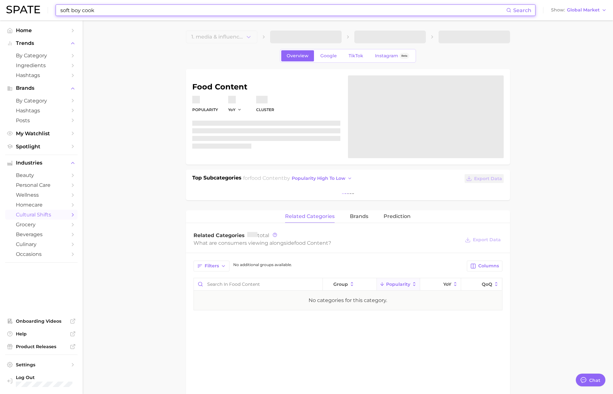
paste input "childrens medicine"
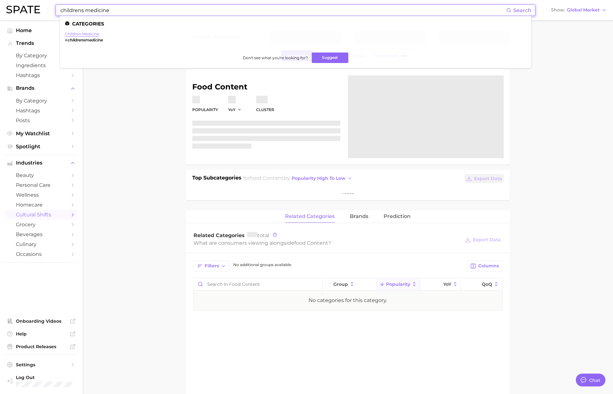
type input "childrens medicine"
click at [79, 34] on link "children medicine" at bounding box center [82, 33] width 34 height 5
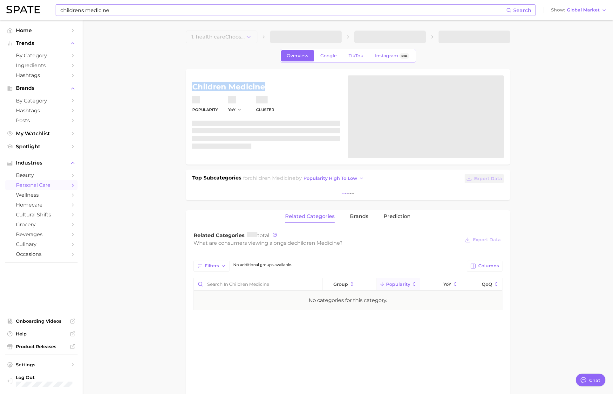
drag, startPoint x: 270, startPoint y: 86, endPoint x: 192, endPoint y: 87, distance: 77.6
click at [192, 87] on h1 "children medicine" at bounding box center [266, 87] width 148 height 8
copy h1 "children medicine"
click at [564, 102] on main "1. health care Choose Category Overview Google TikTok Instagram Beta children m…" at bounding box center [348, 307] width 531 height 575
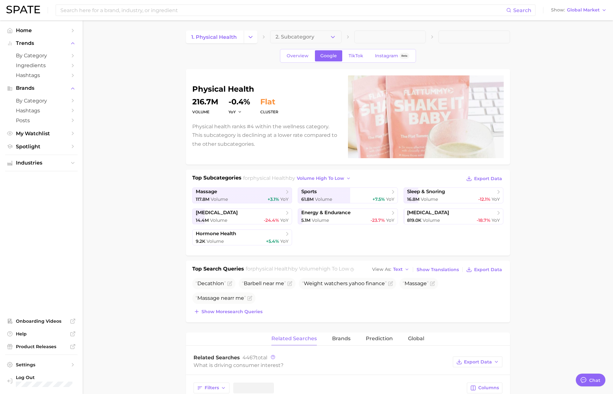
type textarea "x"
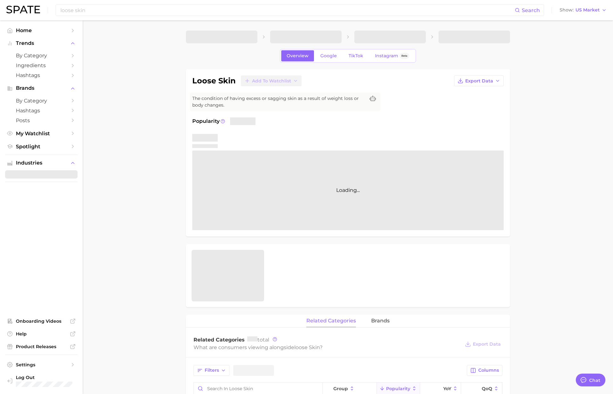
type textarea "x"
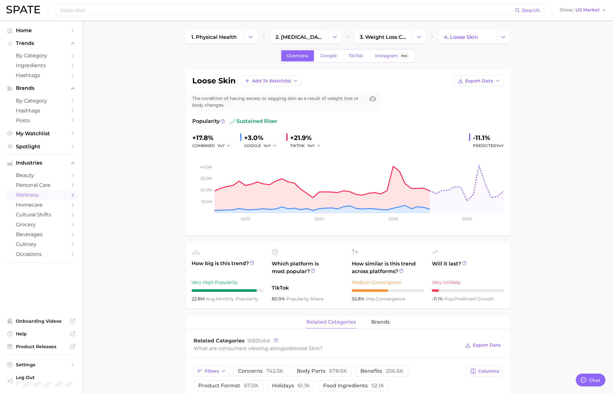
scroll to position [1042, 0]
click at [261, 7] on input "loose skin" at bounding box center [287, 10] width 455 height 11
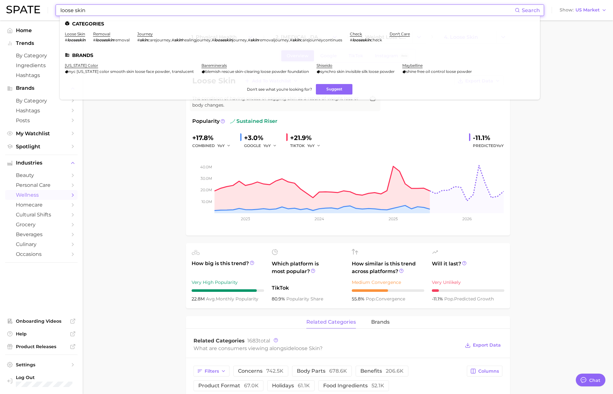
drag, startPoint x: 161, startPoint y: 9, endPoint x: 114, endPoint y: 11, distance: 47.1
click at [110, 5] on input "loose skin" at bounding box center [287, 10] width 455 height 11
click at [114, 11] on input "loose skin" at bounding box center [287, 10] width 455 height 11
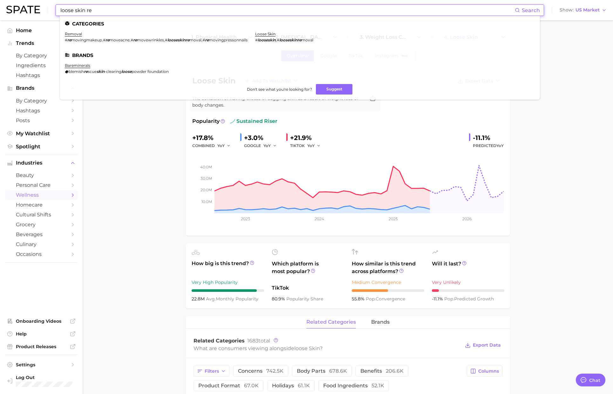
drag, startPoint x: 112, startPoint y: 10, endPoint x: 21, endPoint y: 9, distance: 91.0
click at [21, 9] on div "loose skin re Search Categories removal # re movingmakeup , # re moveacne , # r…" at bounding box center [306, 10] width 601 height 20
paste input "mouth taping"
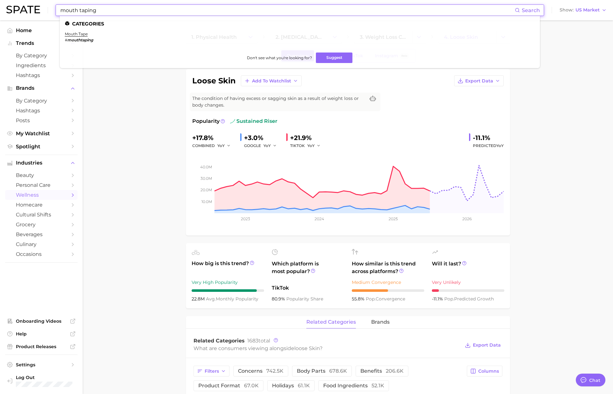
type input "mouth taping"
